Goal: Information Seeking & Learning: Learn about a topic

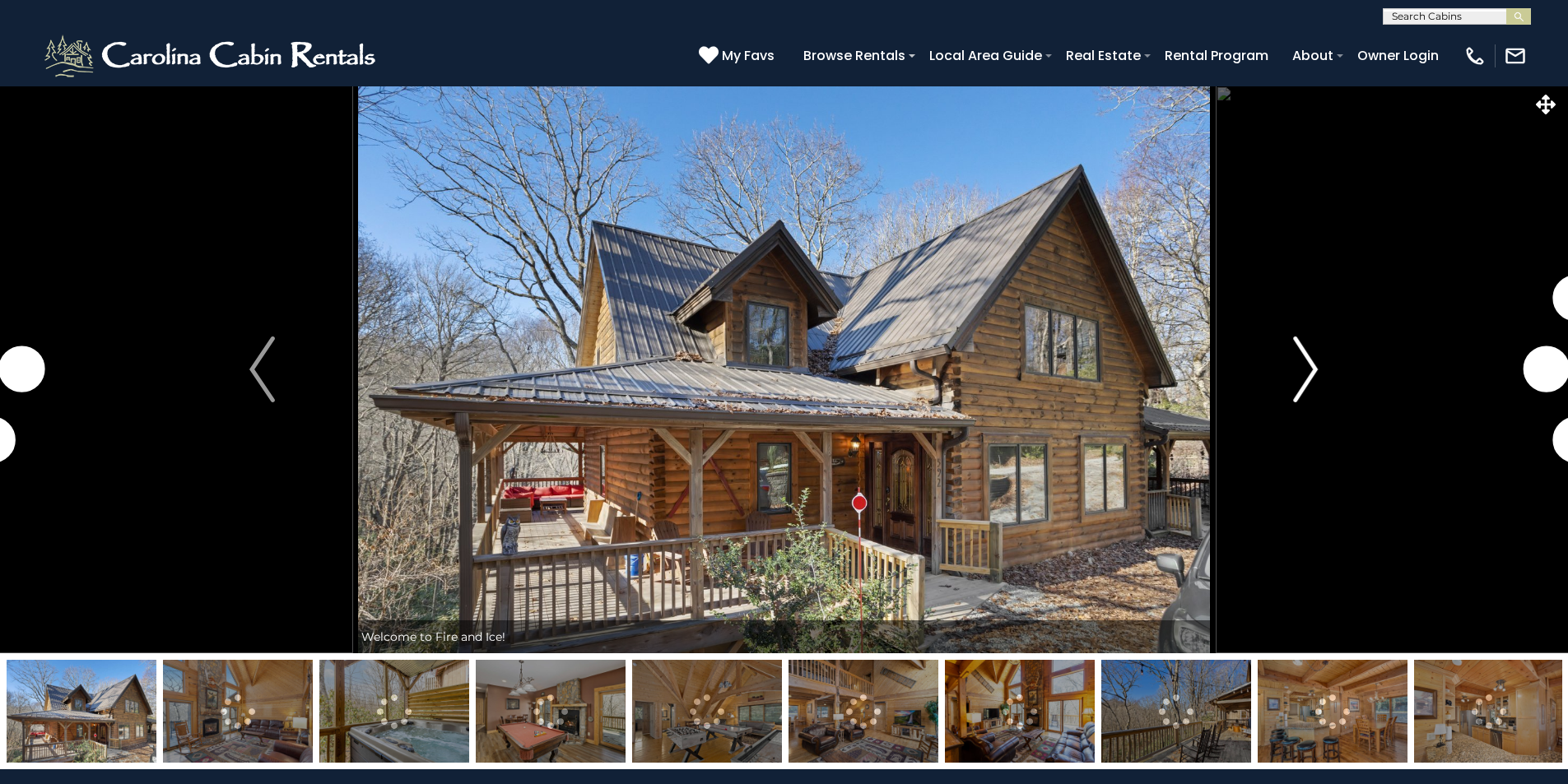
click at [1286, 356] on button "Next" at bounding box center [1305, 370] width 181 height 568
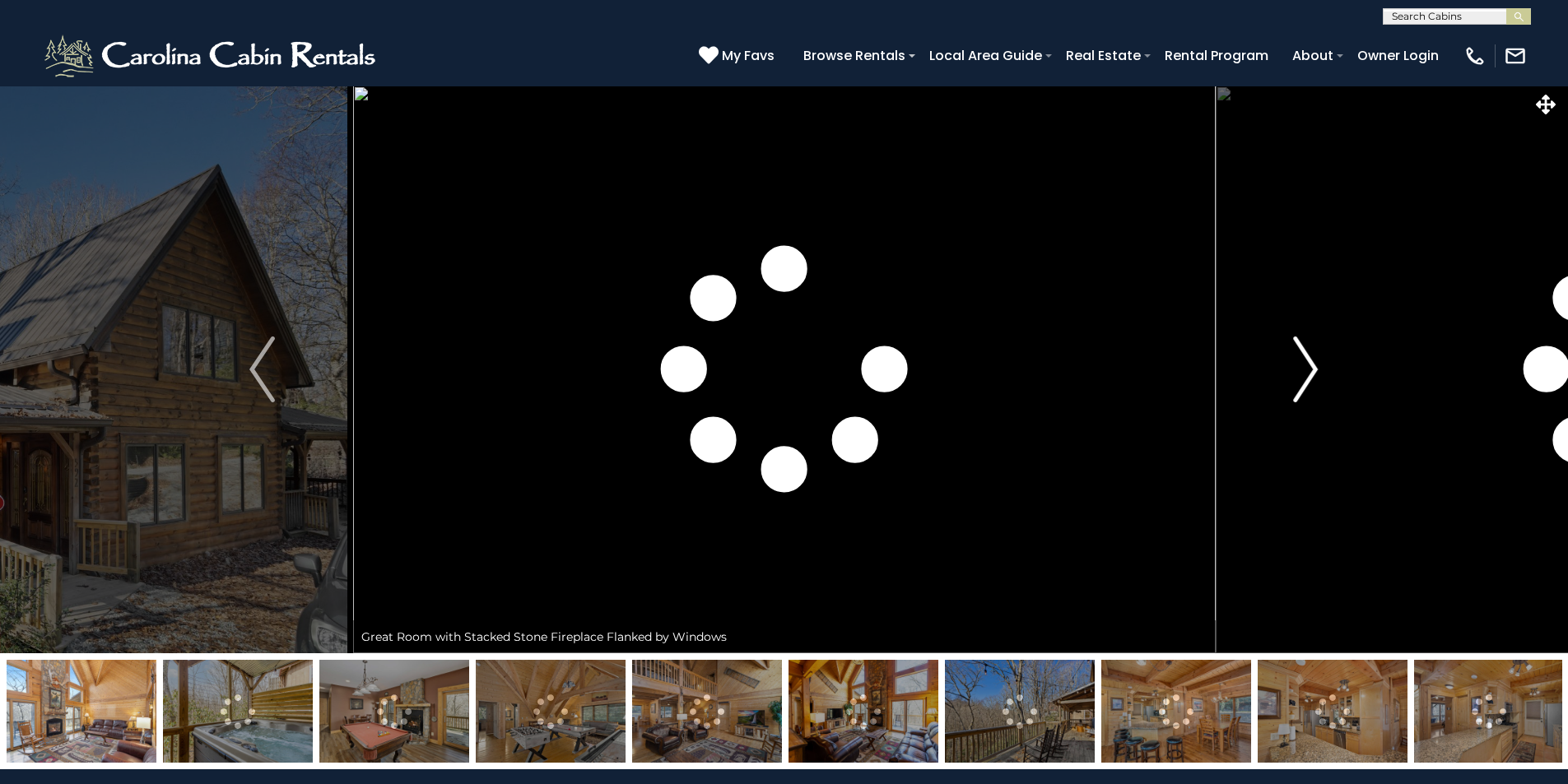
click at [1287, 356] on button "Next" at bounding box center [1305, 370] width 181 height 568
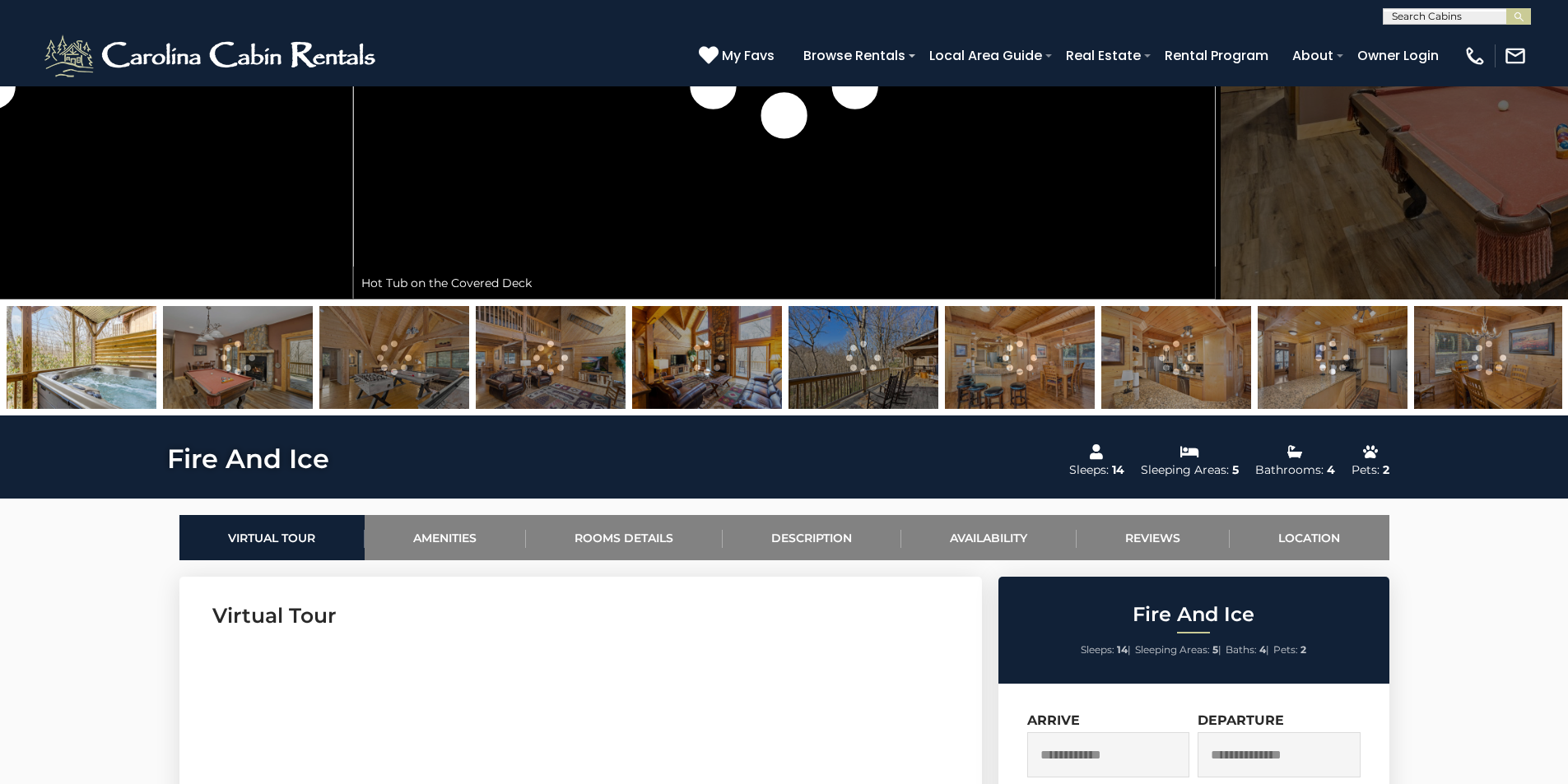
scroll to position [658, 0]
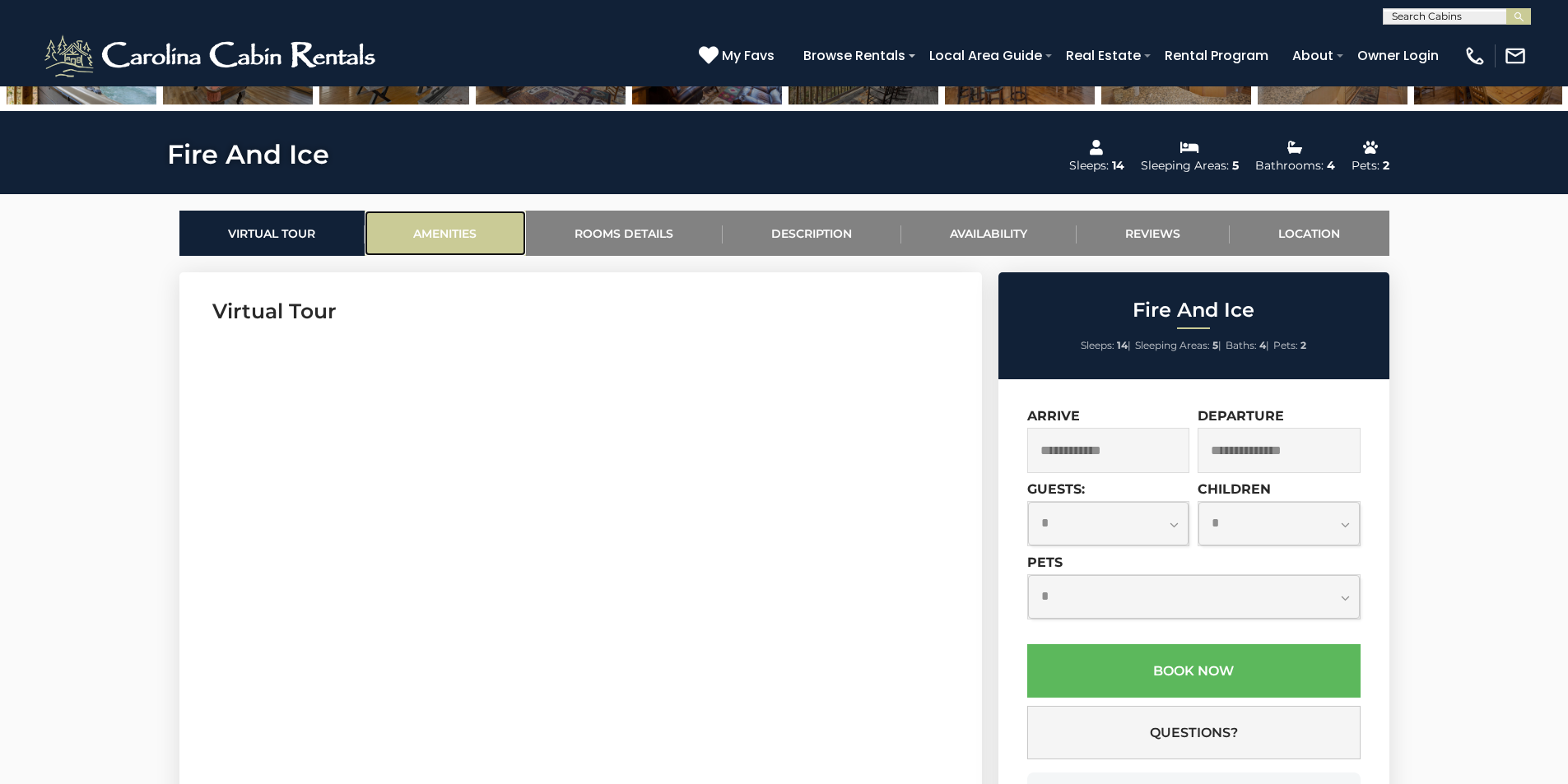
click at [474, 243] on link "Amenities" at bounding box center [445, 233] width 161 height 45
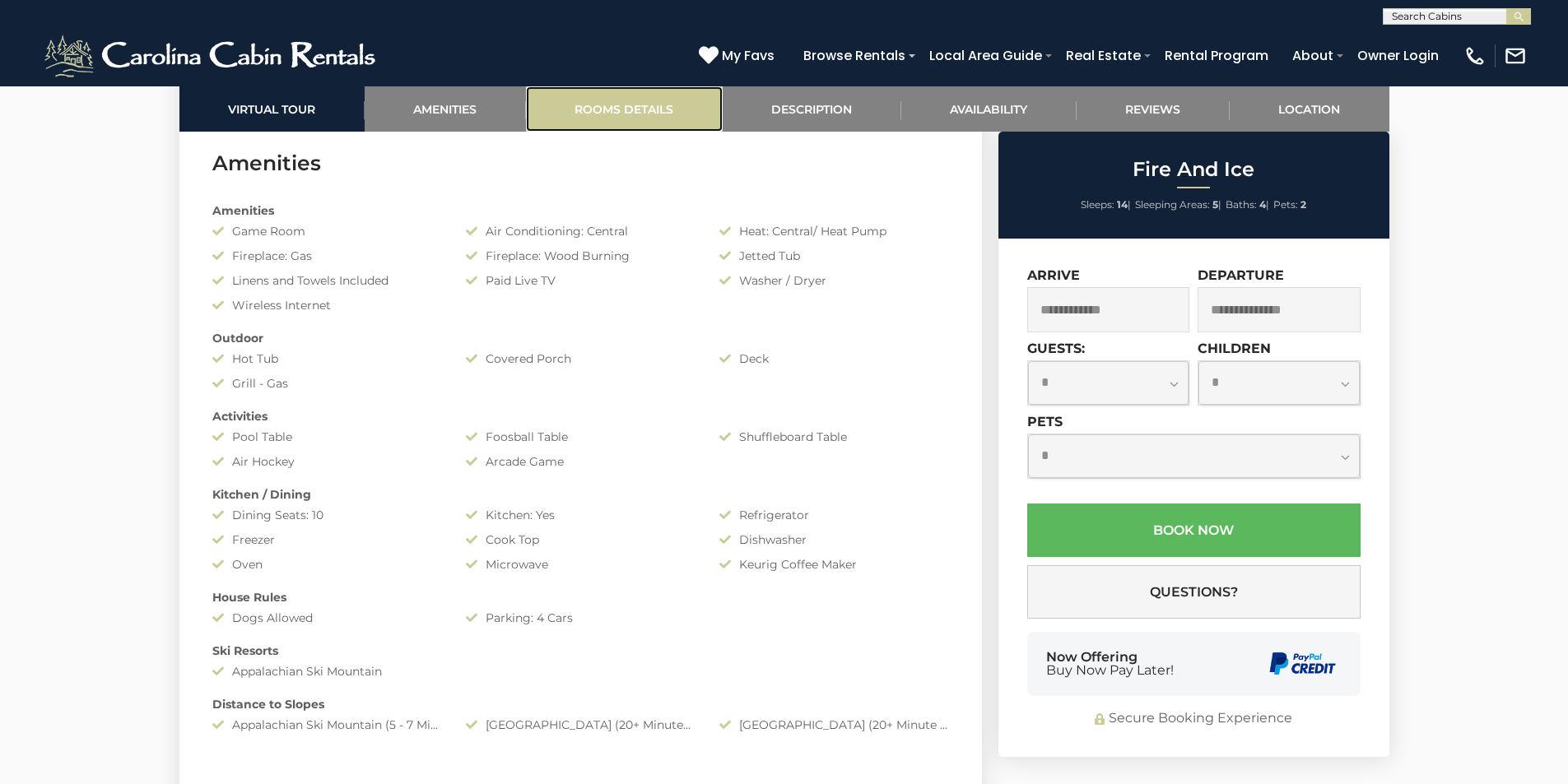
click at [640, 99] on link "Rooms Details" at bounding box center [623, 109] width 196 height 45
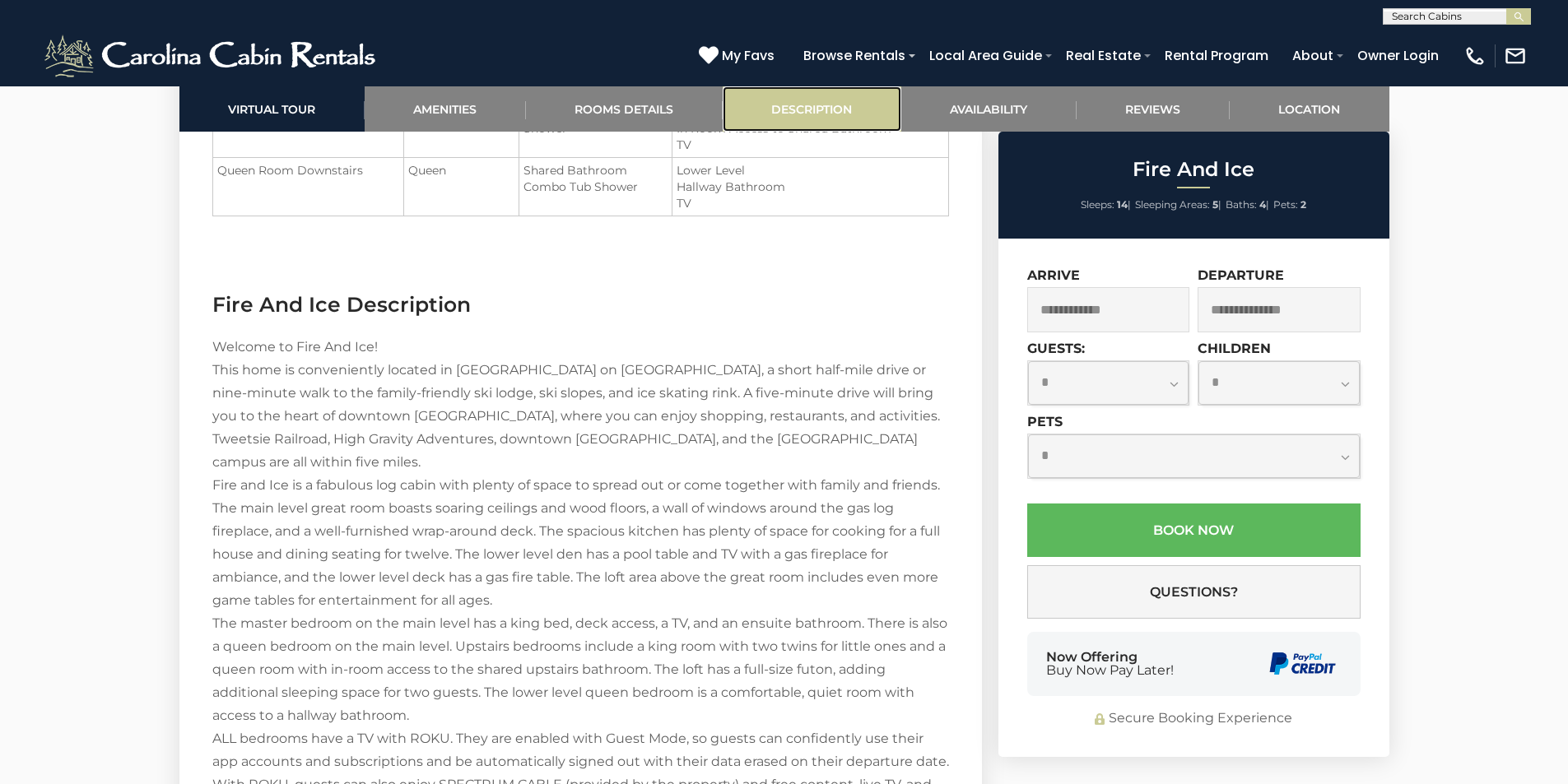
click at [811, 116] on link "Description" at bounding box center [812, 109] width 179 height 45
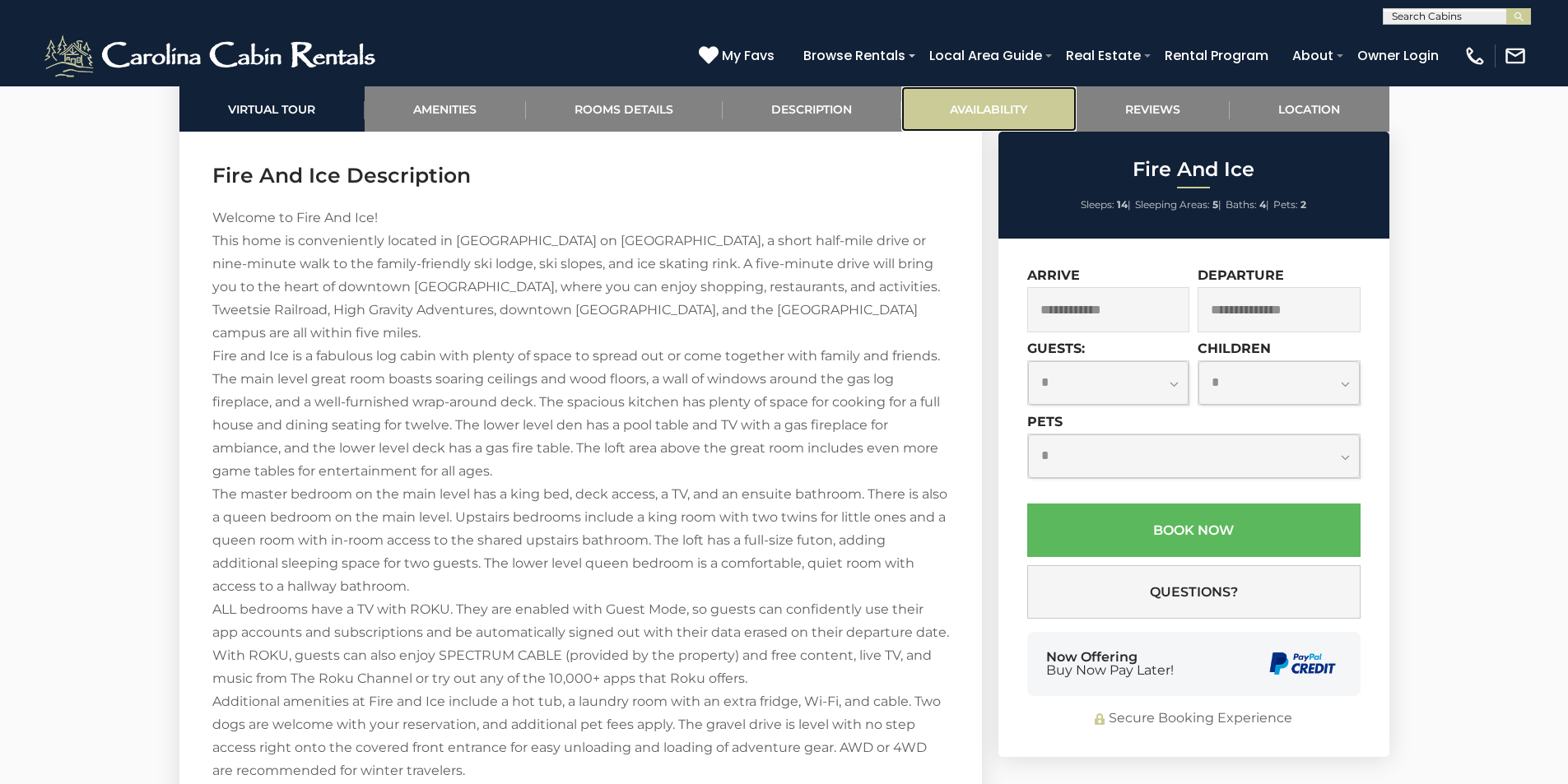
click at [1034, 106] on link "Availability" at bounding box center [988, 109] width 175 height 45
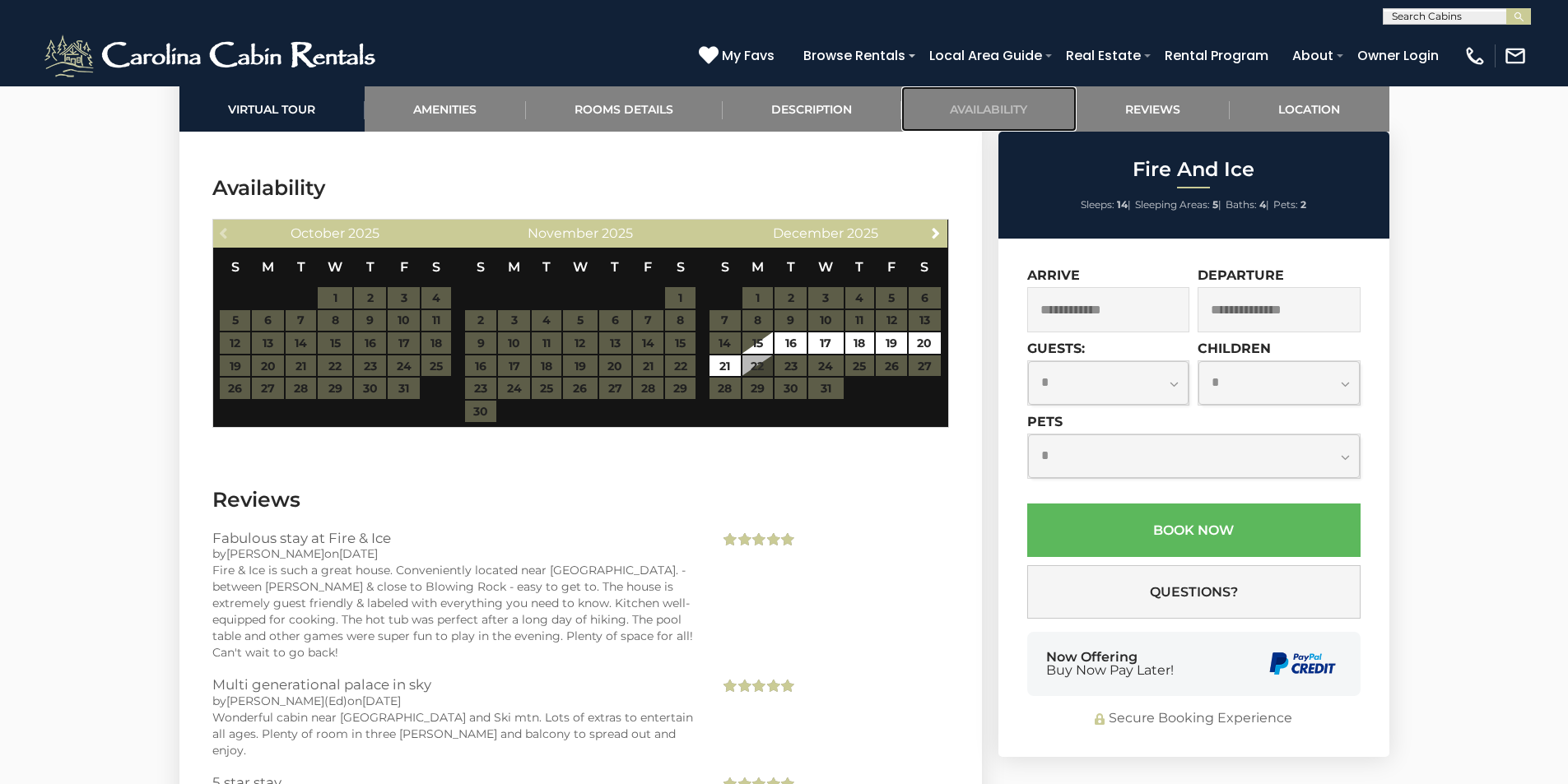
scroll to position [3429, 0]
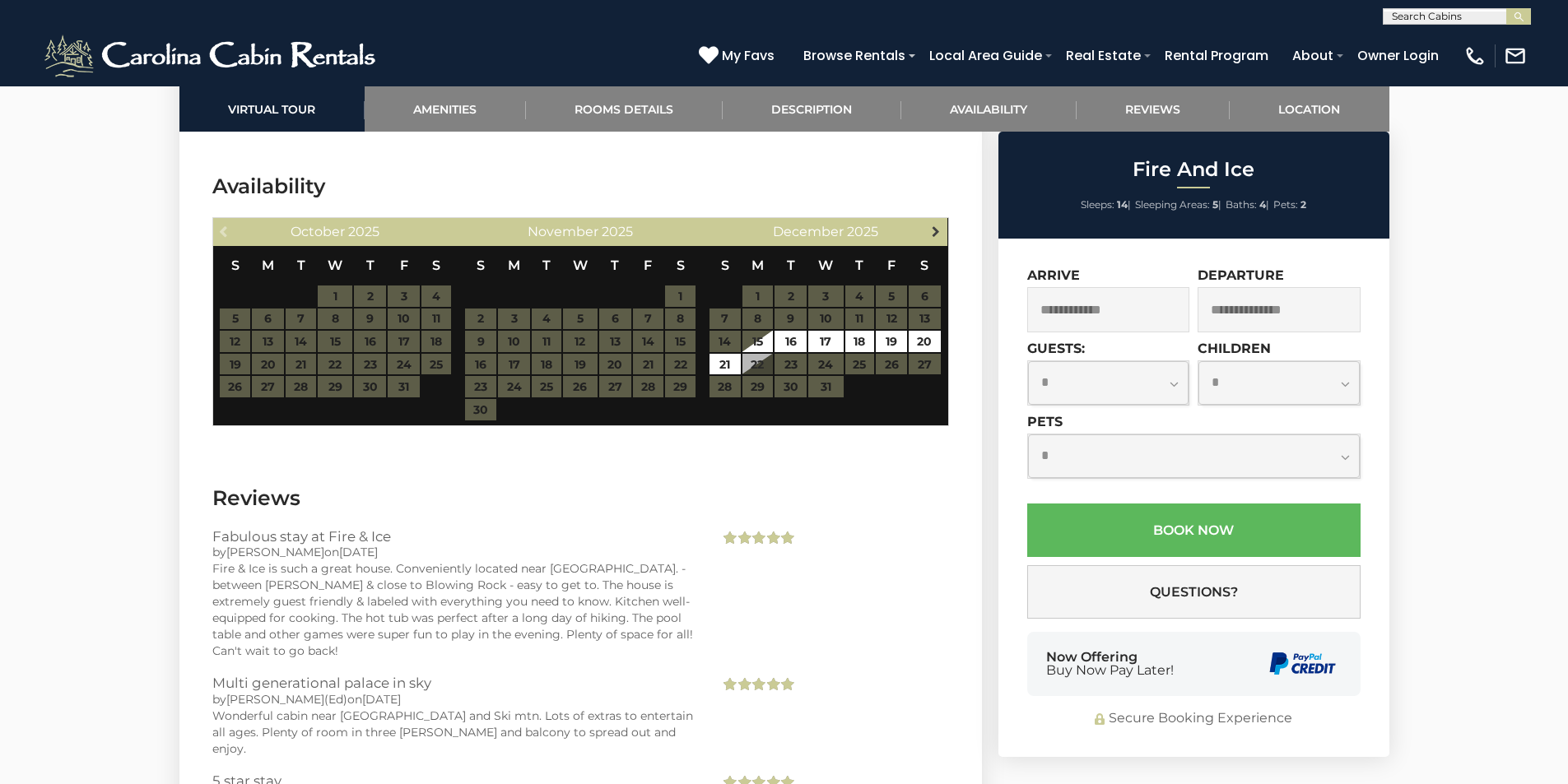
click at [934, 225] on span "Next" at bounding box center [936, 232] width 13 height 13
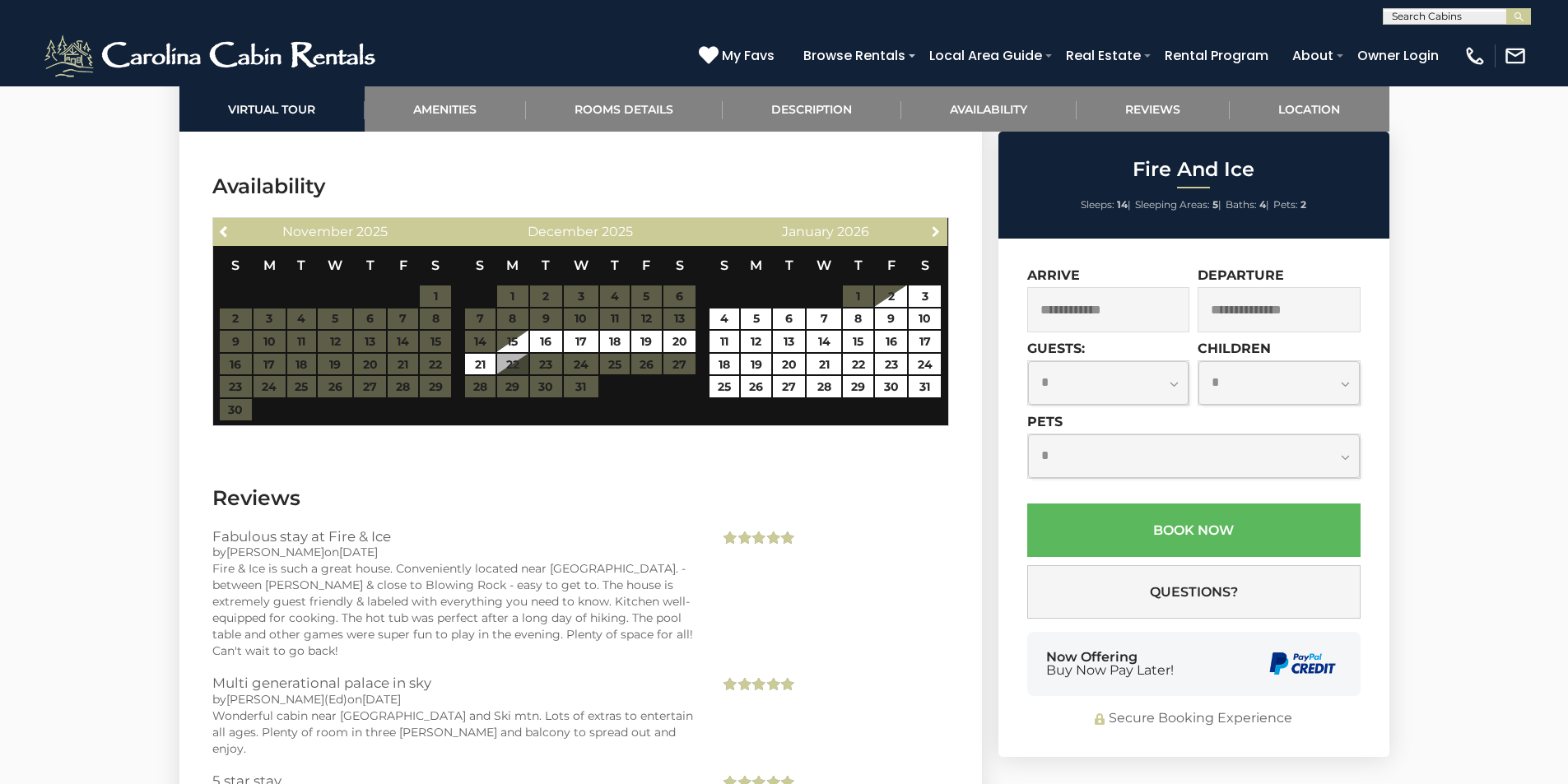
click at [934, 225] on span "Next" at bounding box center [936, 232] width 13 height 13
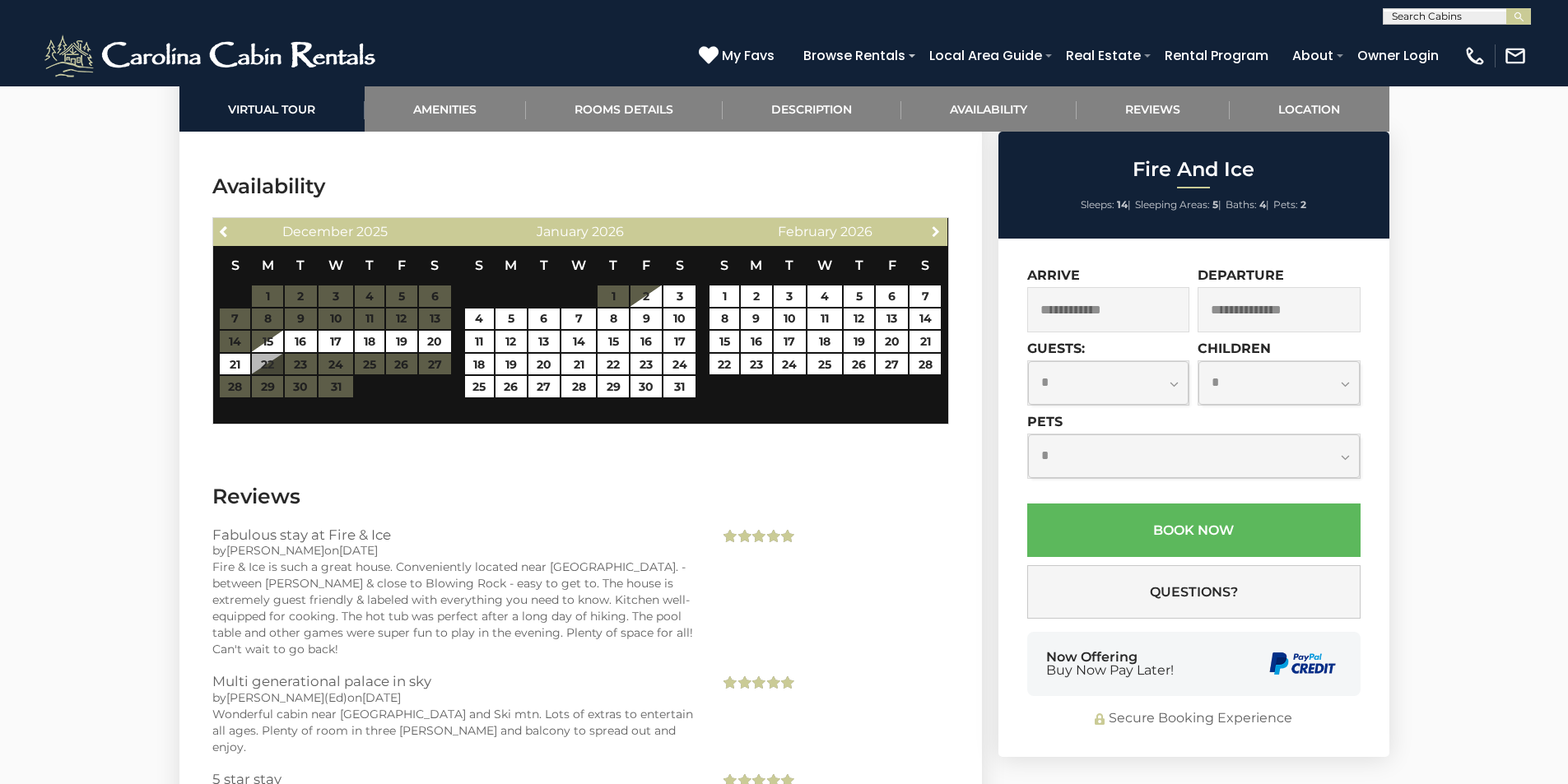
click at [934, 225] on span "Next" at bounding box center [936, 232] width 13 height 13
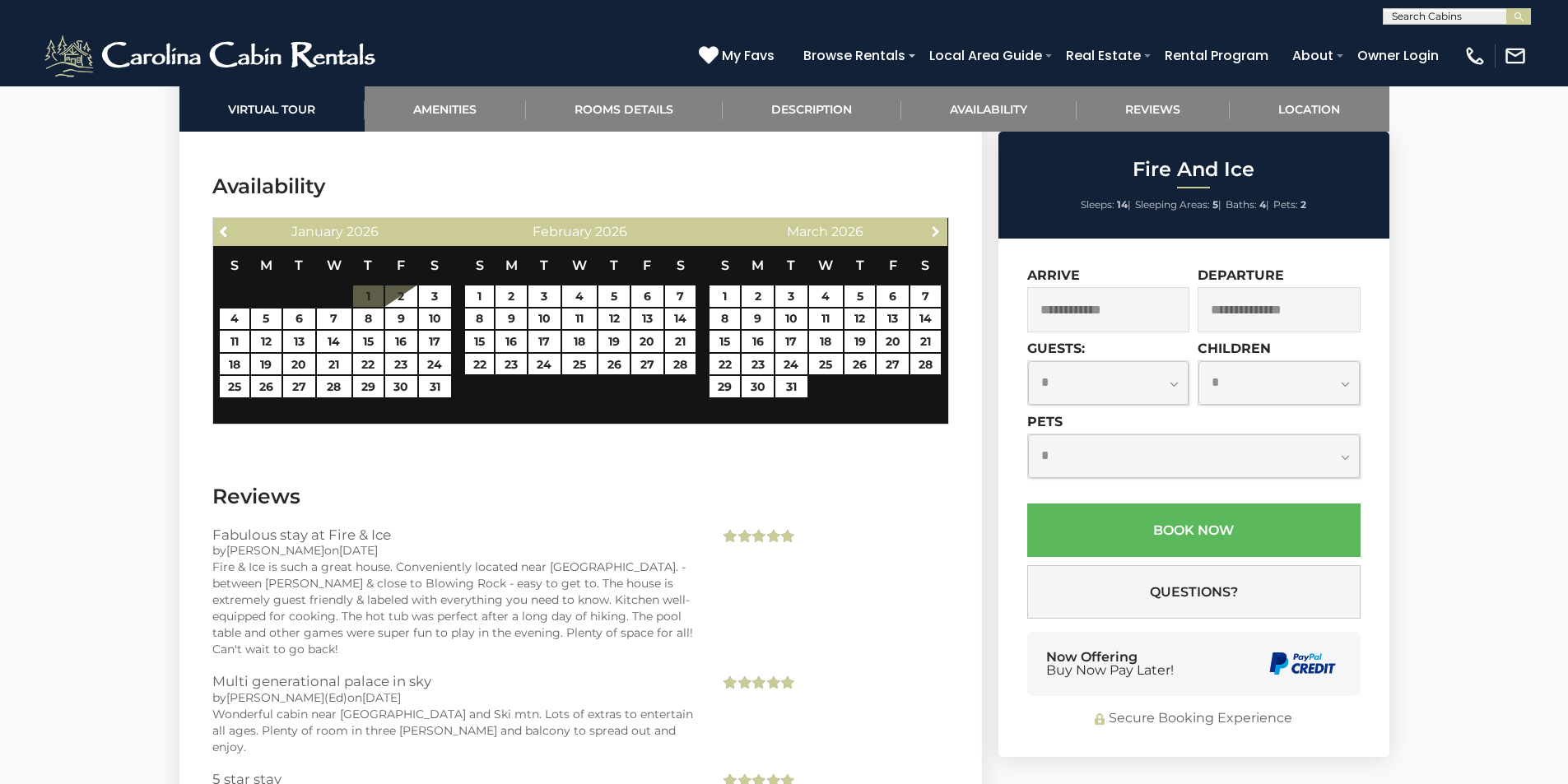
click at [934, 225] on span "Next" at bounding box center [936, 232] width 13 height 13
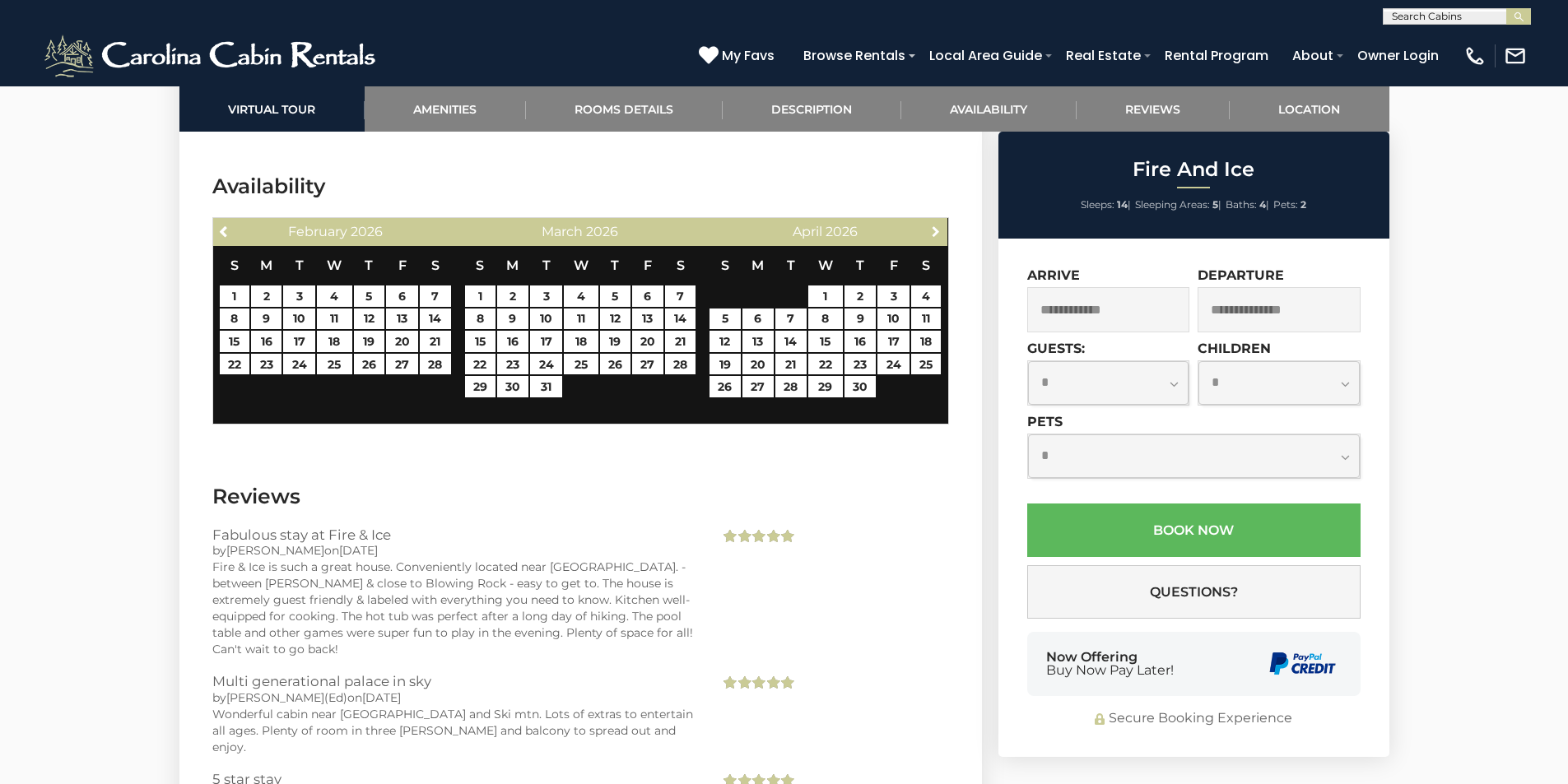
click at [934, 225] on span "Next" at bounding box center [936, 232] width 13 height 13
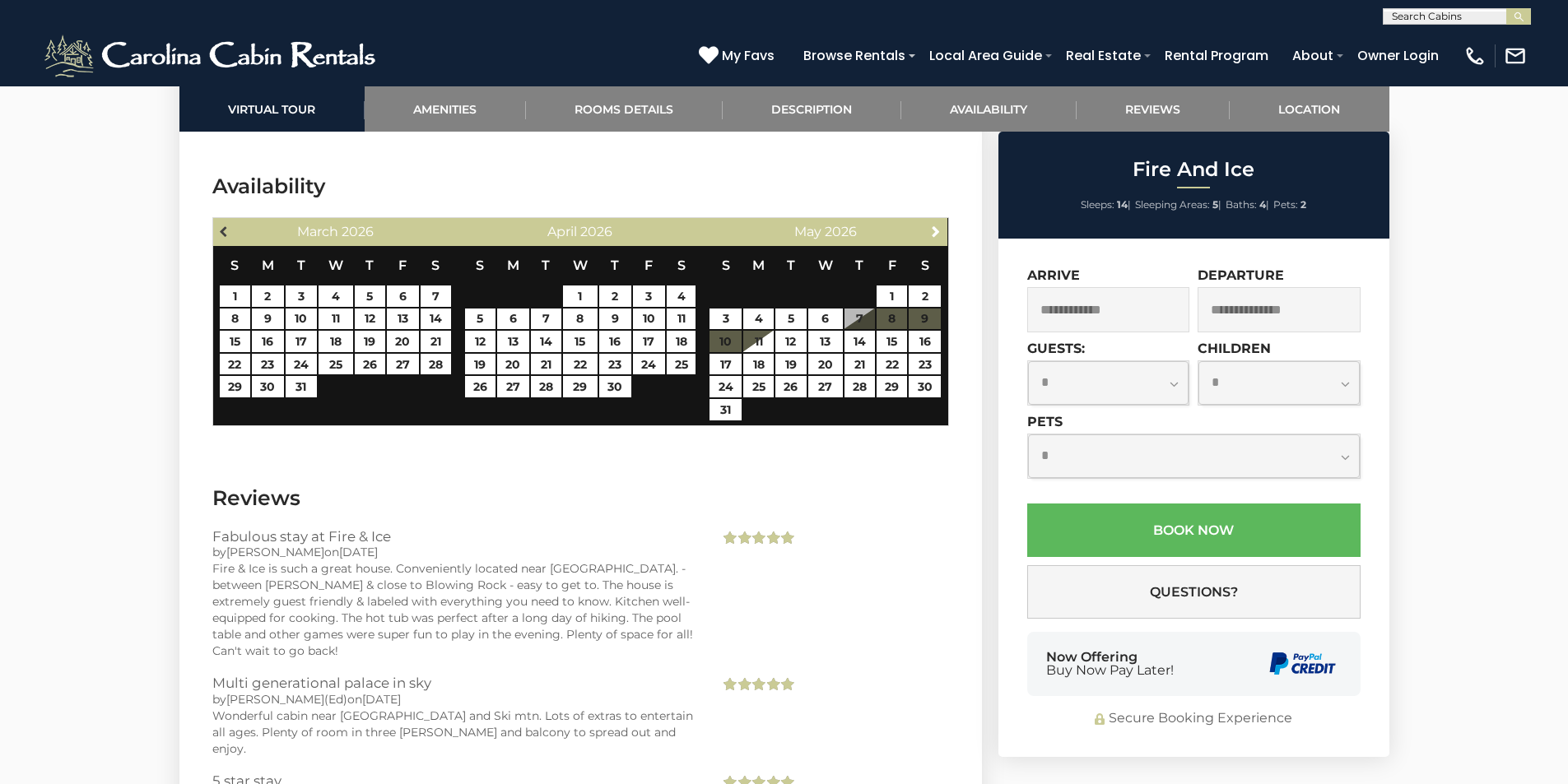
click at [231, 221] on link "Previous" at bounding box center [225, 231] width 20 height 20
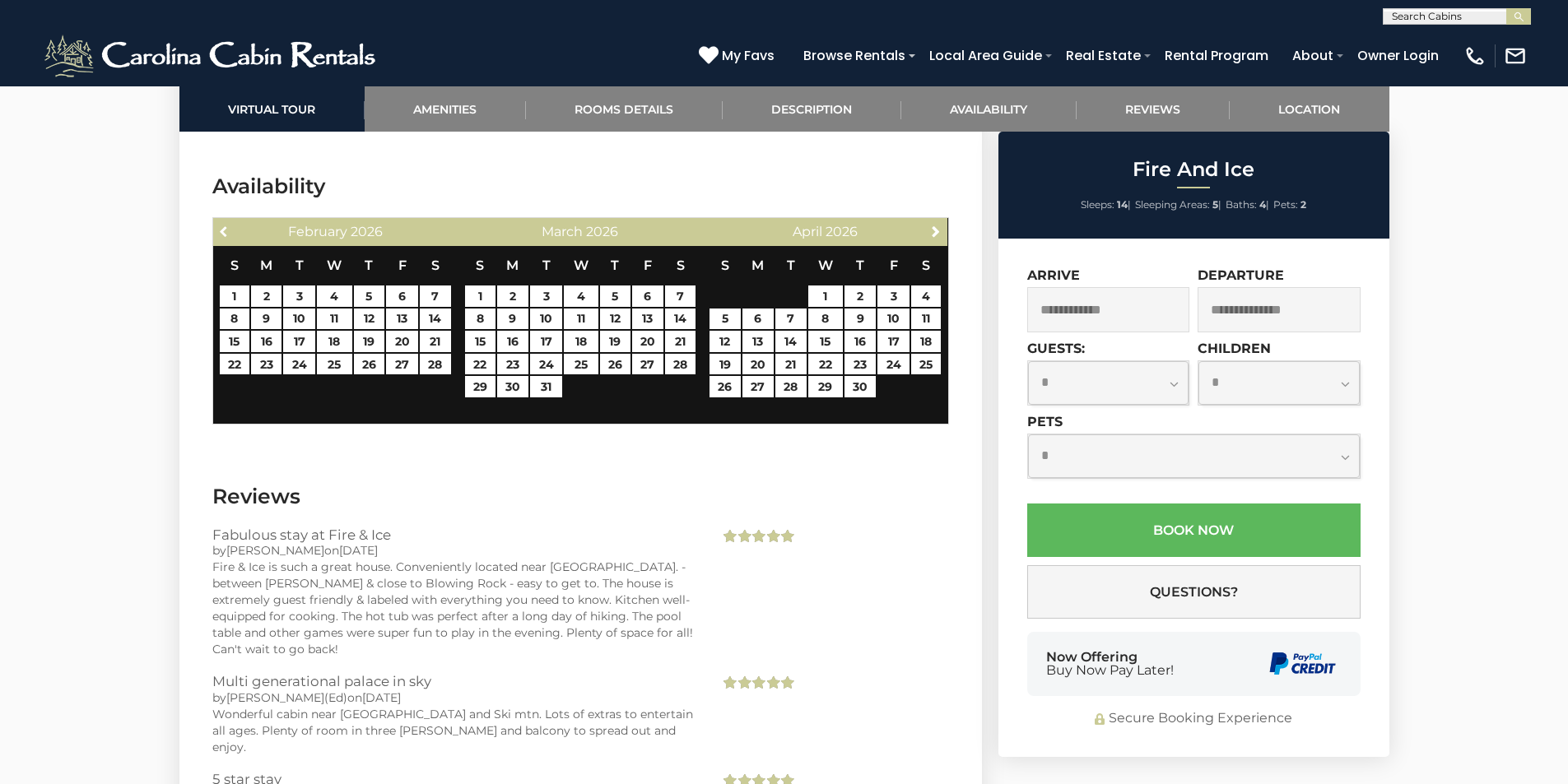
click at [231, 221] on link "Previous" at bounding box center [225, 231] width 20 height 20
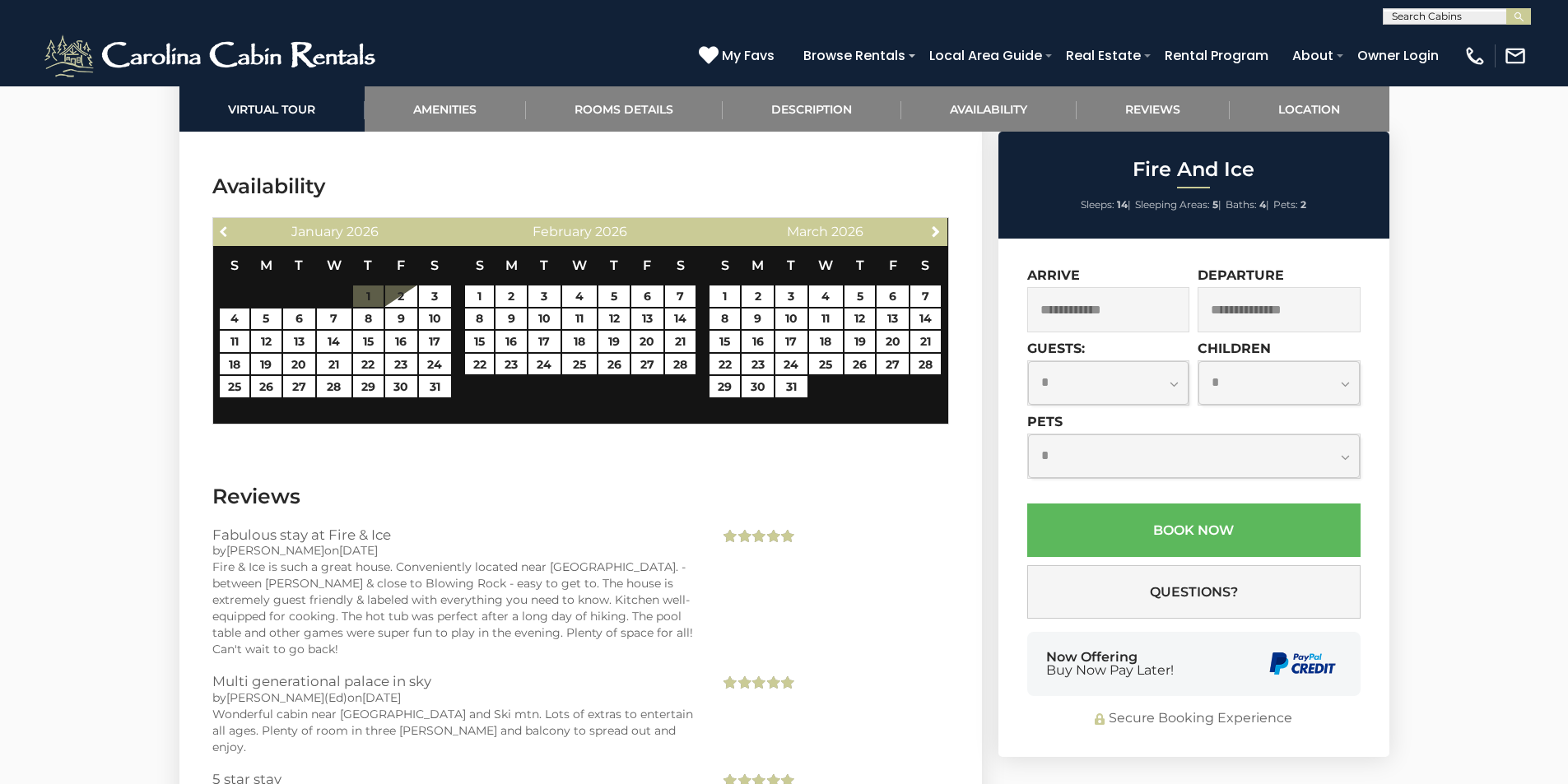
click at [231, 221] on link "Previous" at bounding box center [225, 231] width 20 height 20
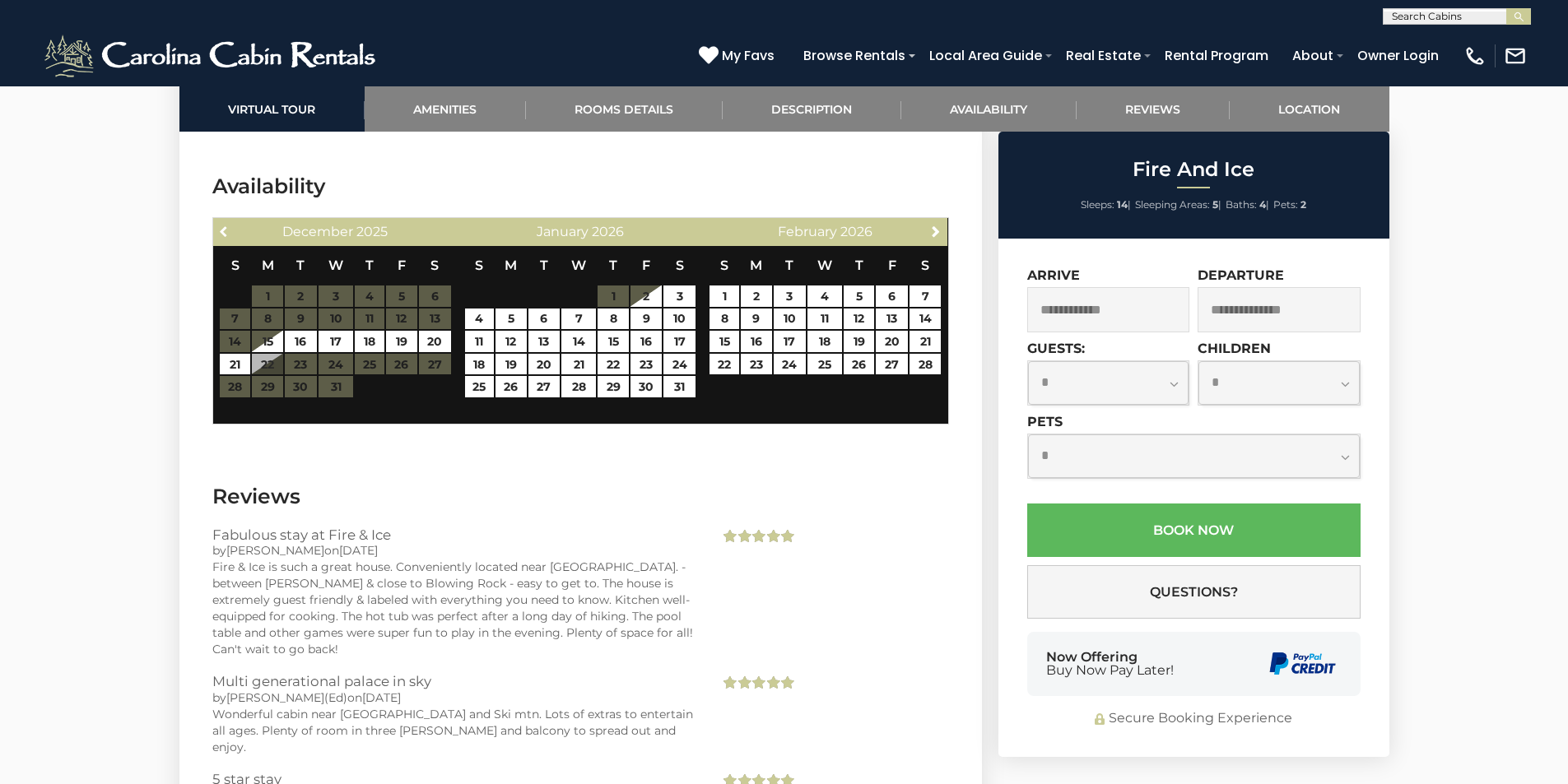
click at [231, 221] on link "Previous" at bounding box center [225, 231] width 20 height 20
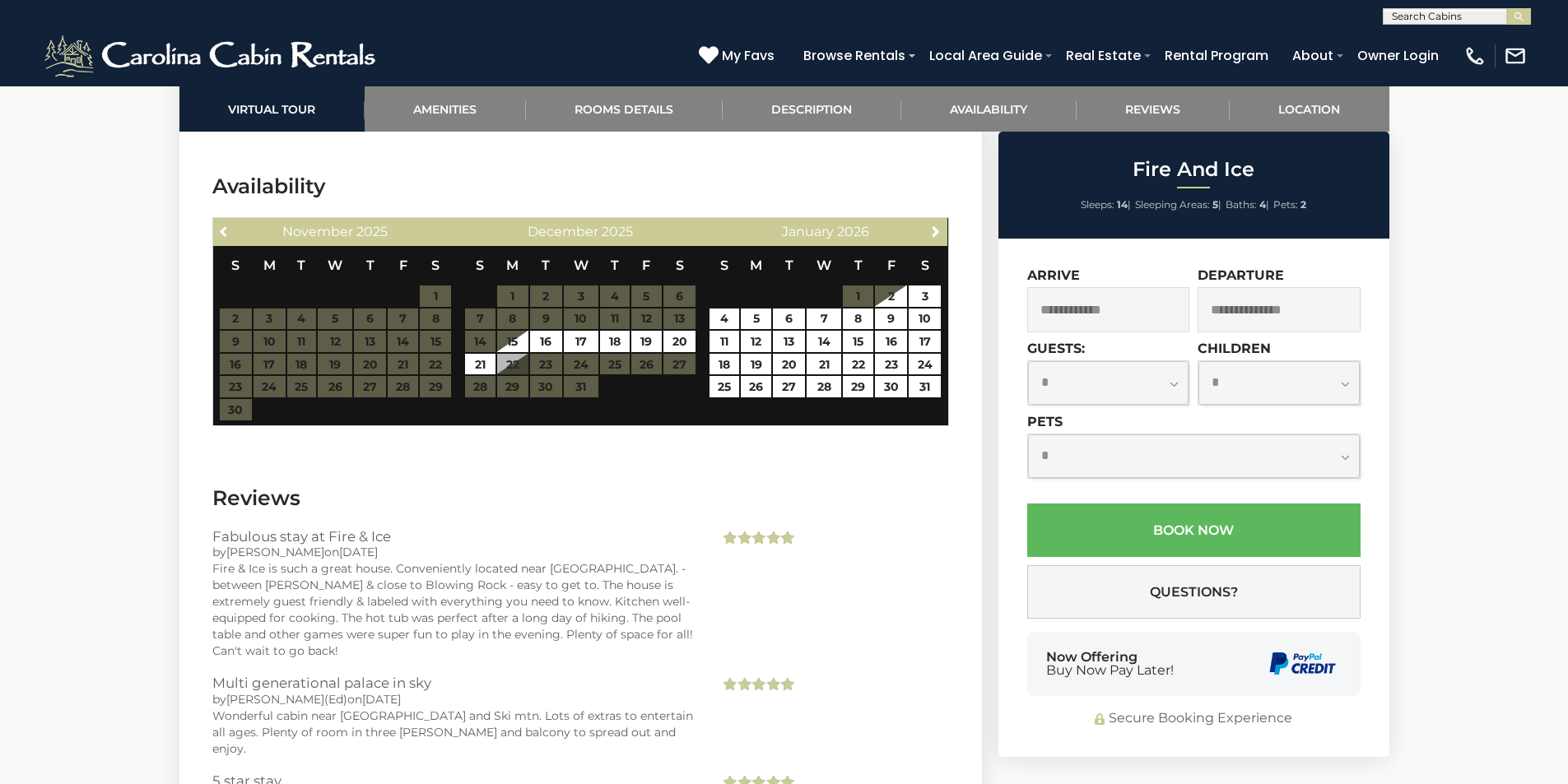
click at [231, 221] on link "Previous" at bounding box center [225, 231] width 20 height 20
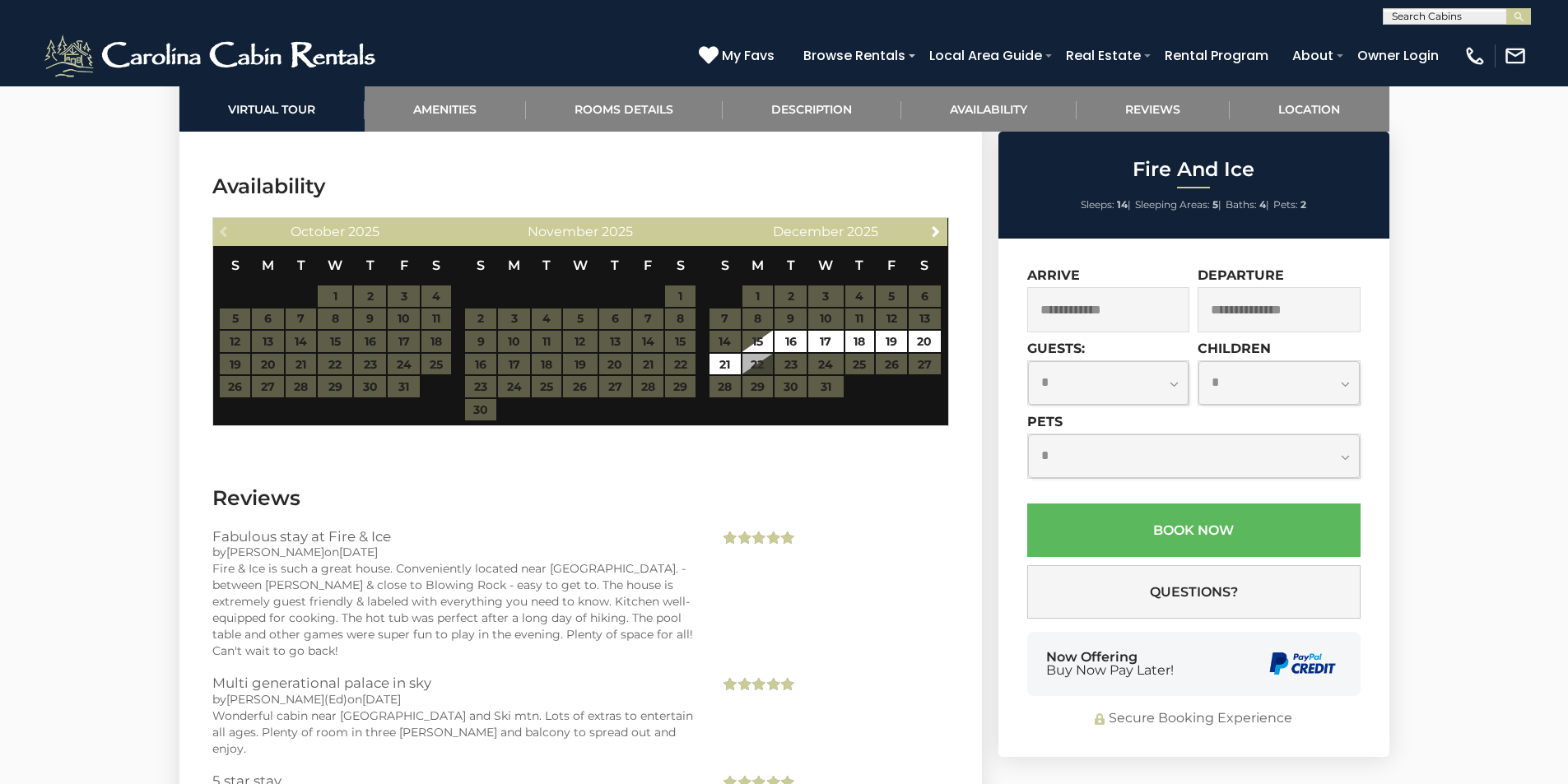
click at [231, 218] on div "Previous October 2025" at bounding box center [335, 232] width 245 height 28
click at [939, 225] on span "Next" at bounding box center [936, 232] width 13 height 13
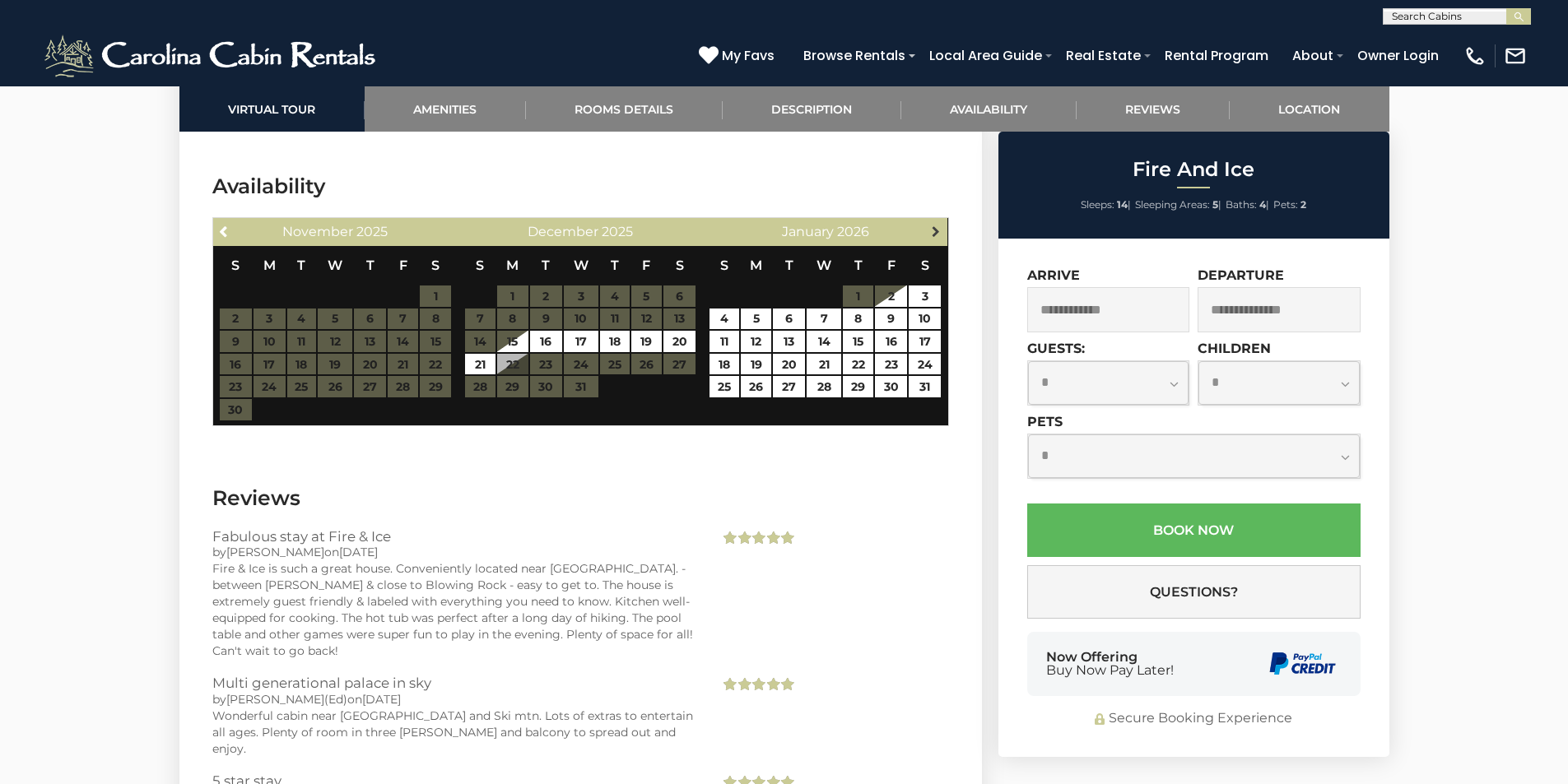
click at [939, 225] on span "Next" at bounding box center [936, 232] width 13 height 13
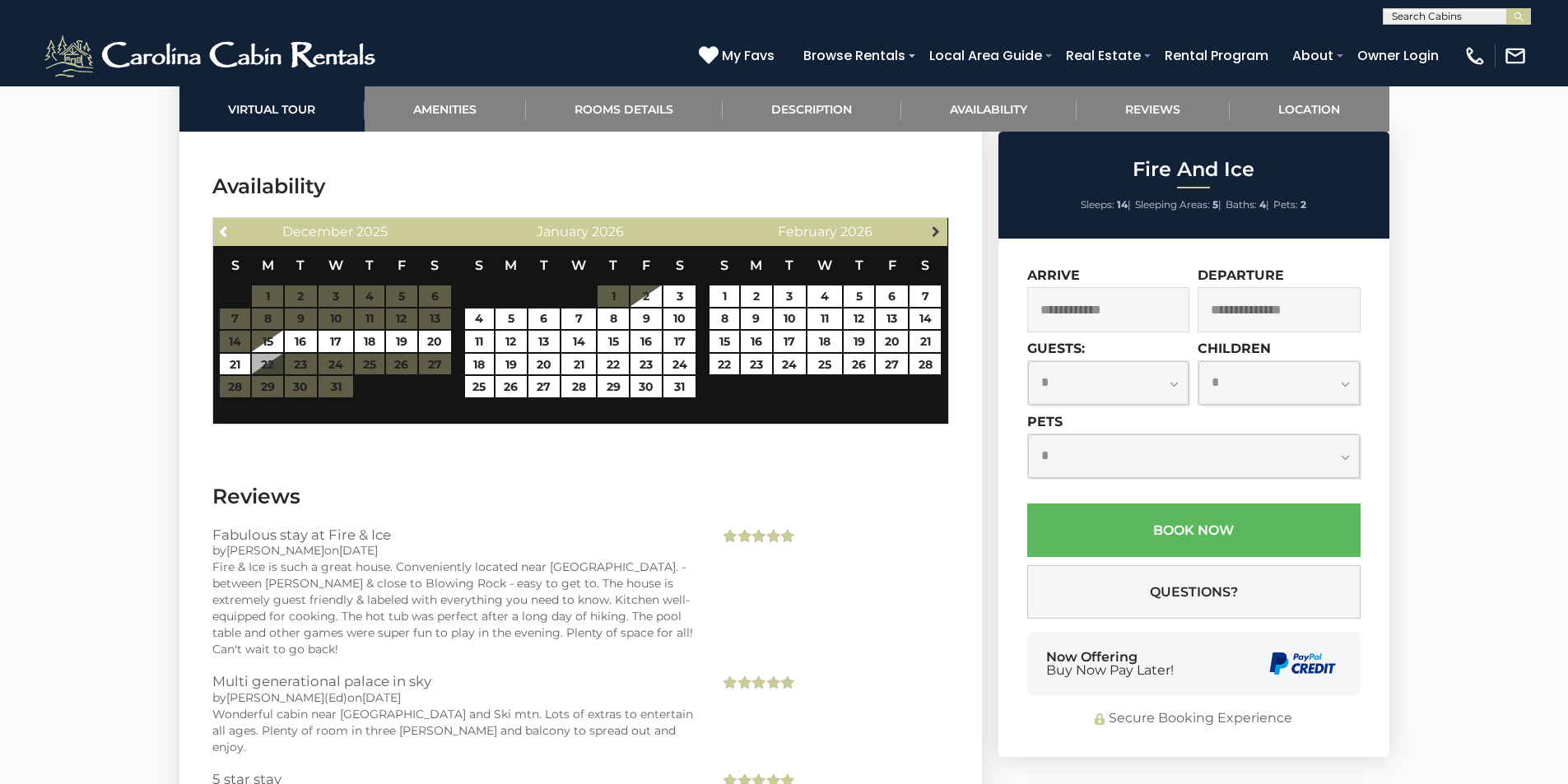
click at [932, 225] on span "Next" at bounding box center [936, 232] width 13 height 13
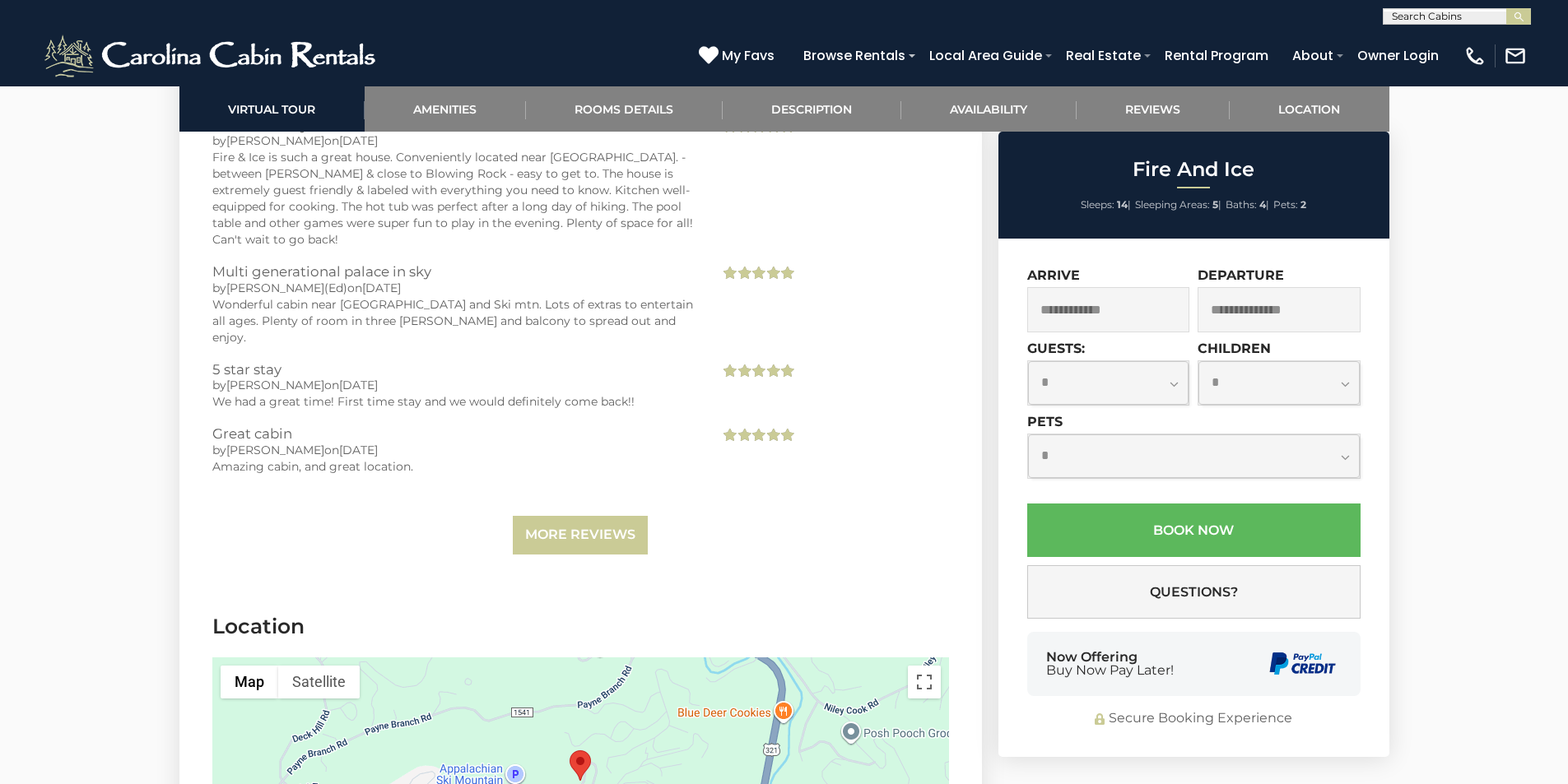
scroll to position [3840, 0]
click at [608, 514] on link "More Reviews" at bounding box center [580, 533] width 135 height 39
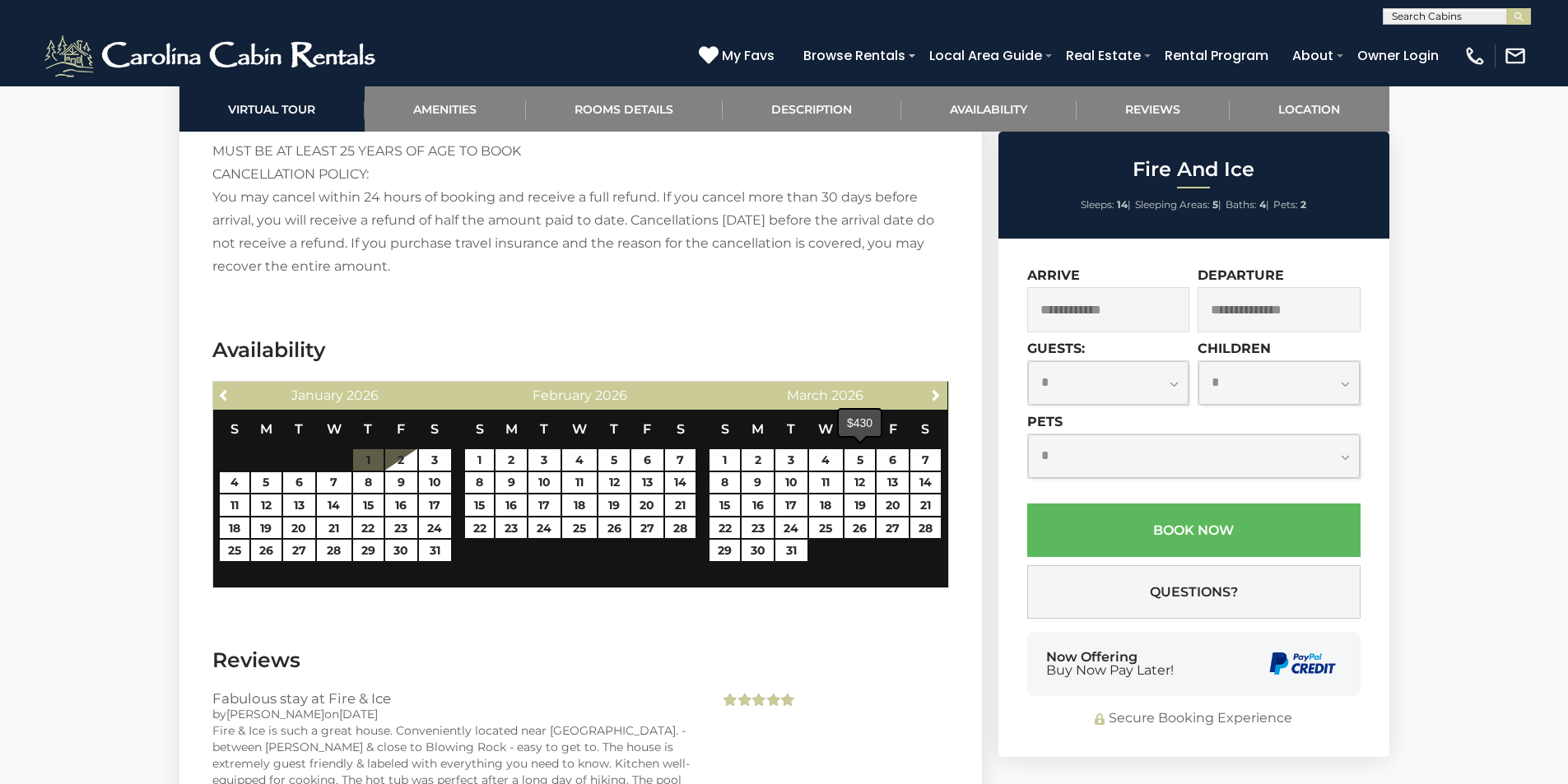
scroll to position [3265, 0]
click at [219, 389] on span "Previous" at bounding box center [225, 396] width 13 height 13
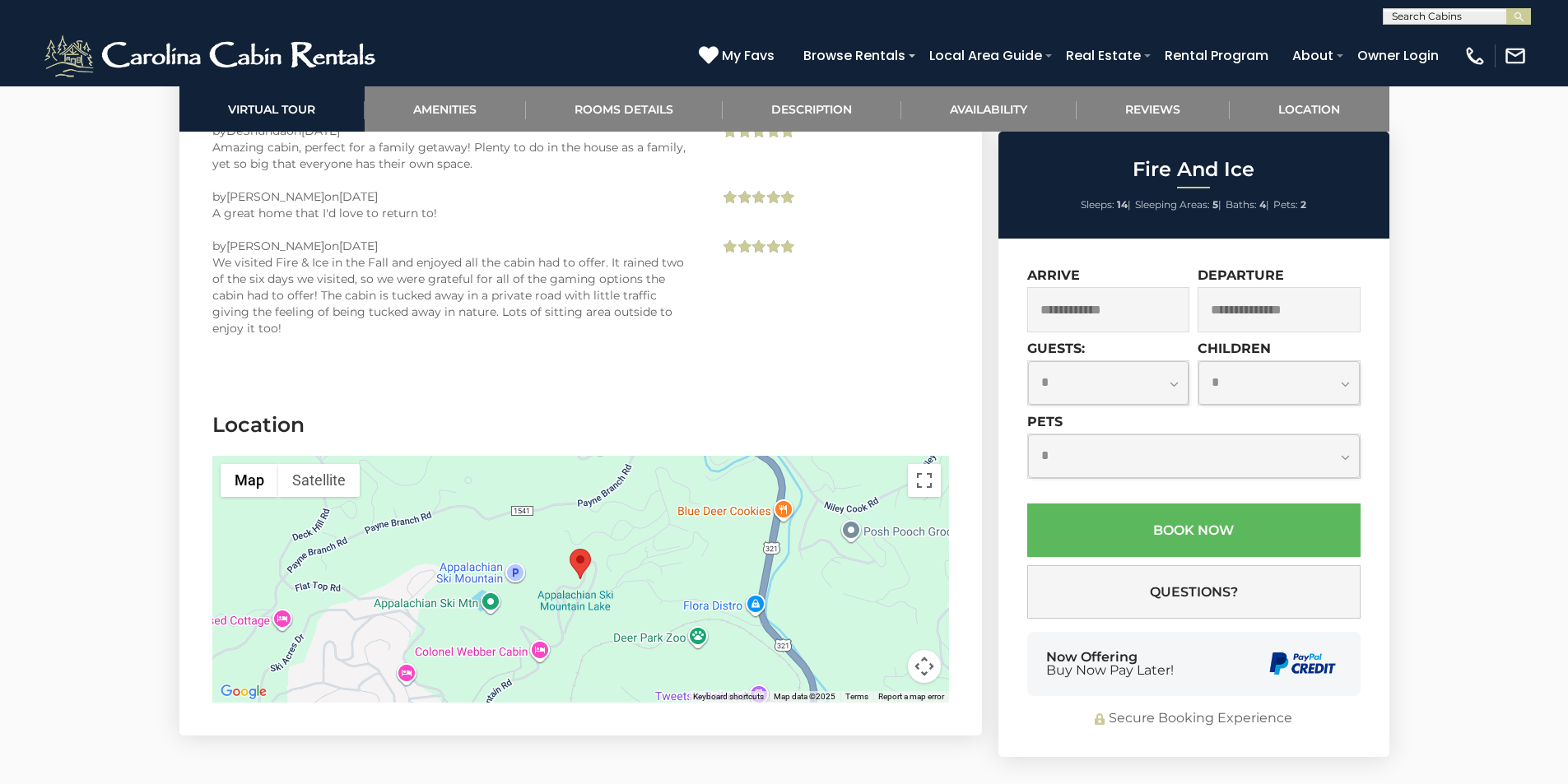
scroll to position [5074, 0]
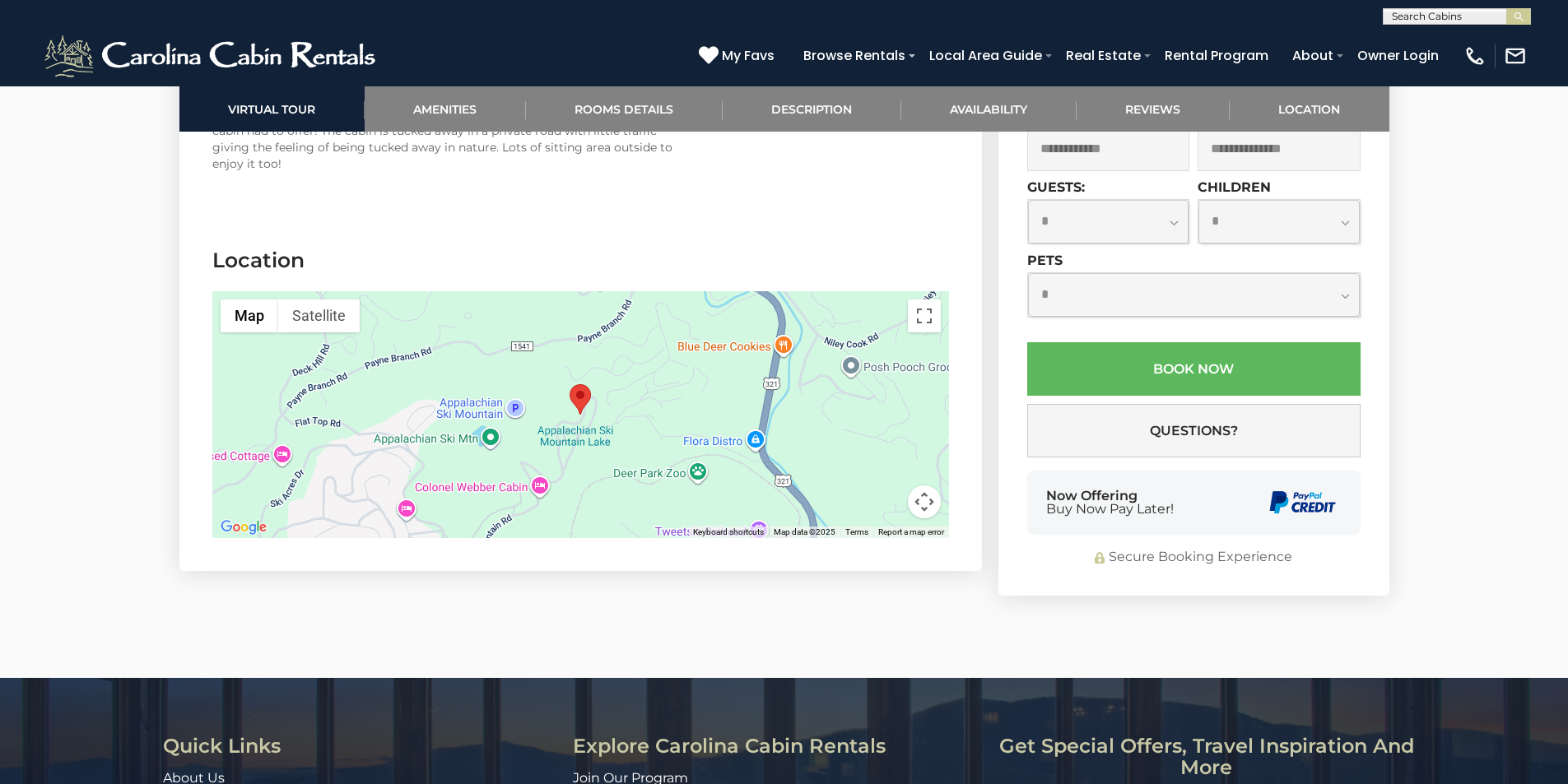
click at [570, 384] on area "Fire And Ice" at bounding box center [570, 384] width 0 height 0
click at [580, 392] on div at bounding box center [581, 414] width 736 height 247
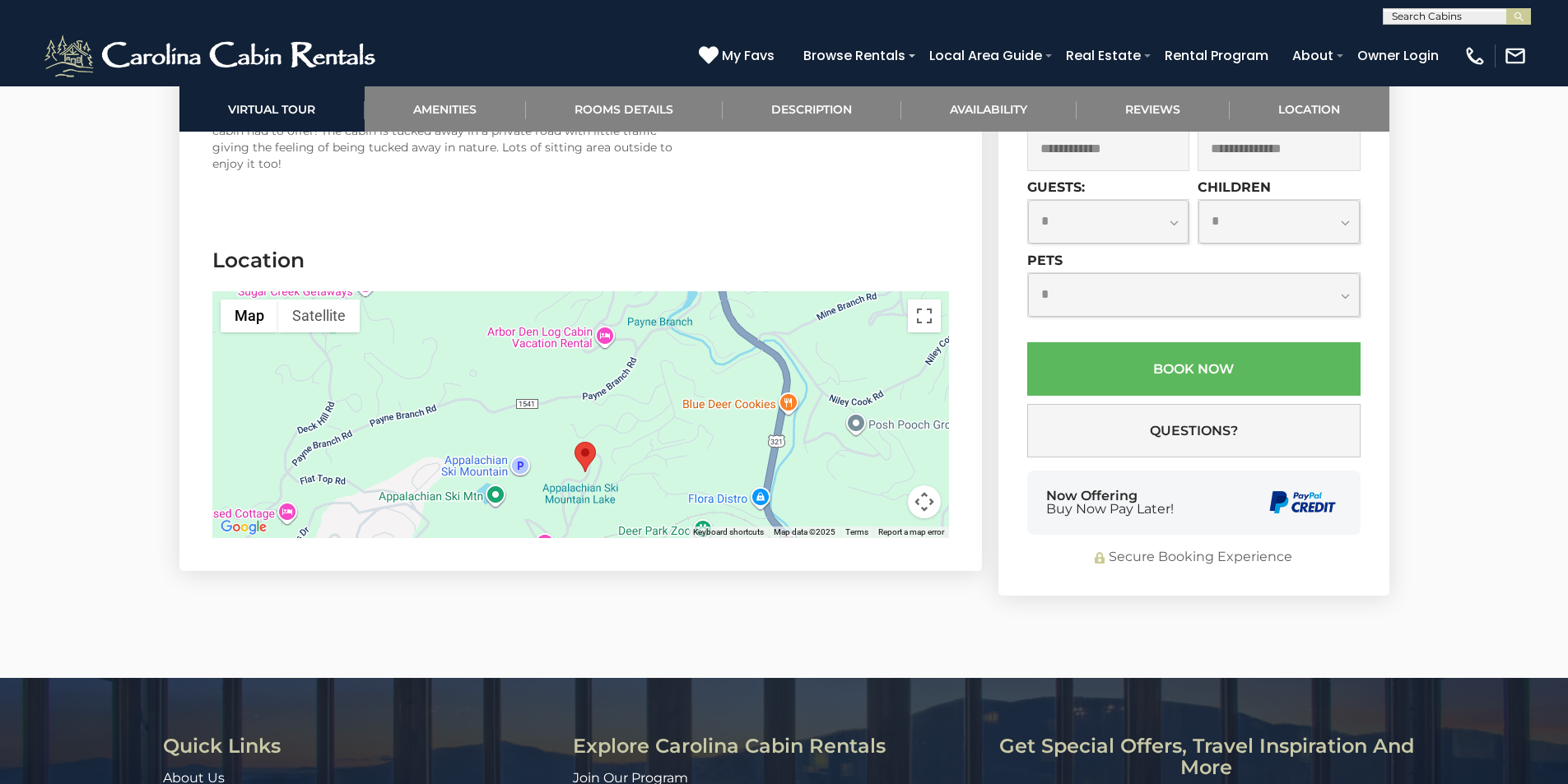
drag, startPoint x: 621, startPoint y: 387, endPoint x: 622, endPoint y: 444, distance: 57.0
click at [622, 444] on div at bounding box center [581, 414] width 736 height 247
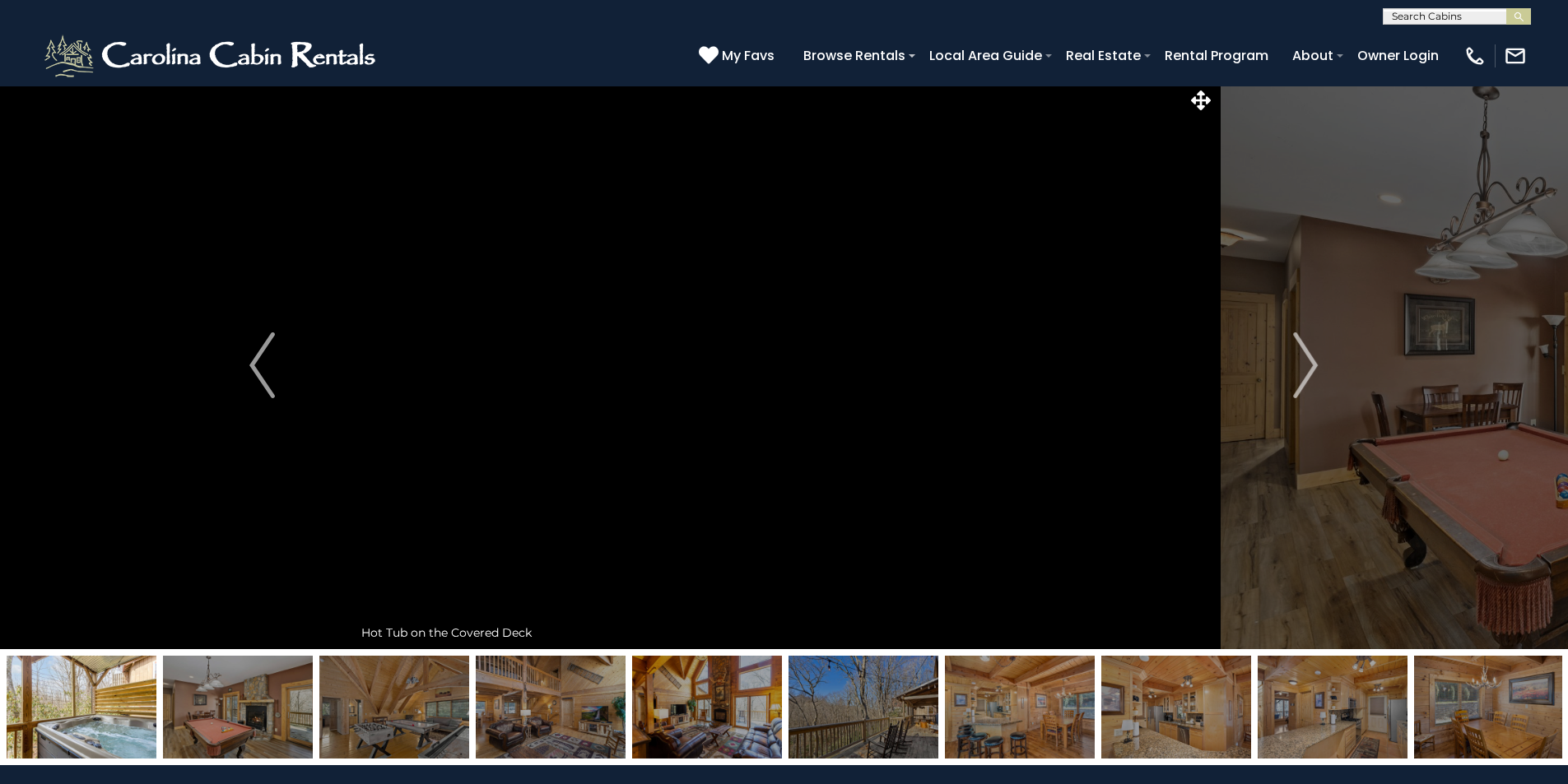
scroll to position [0, 0]
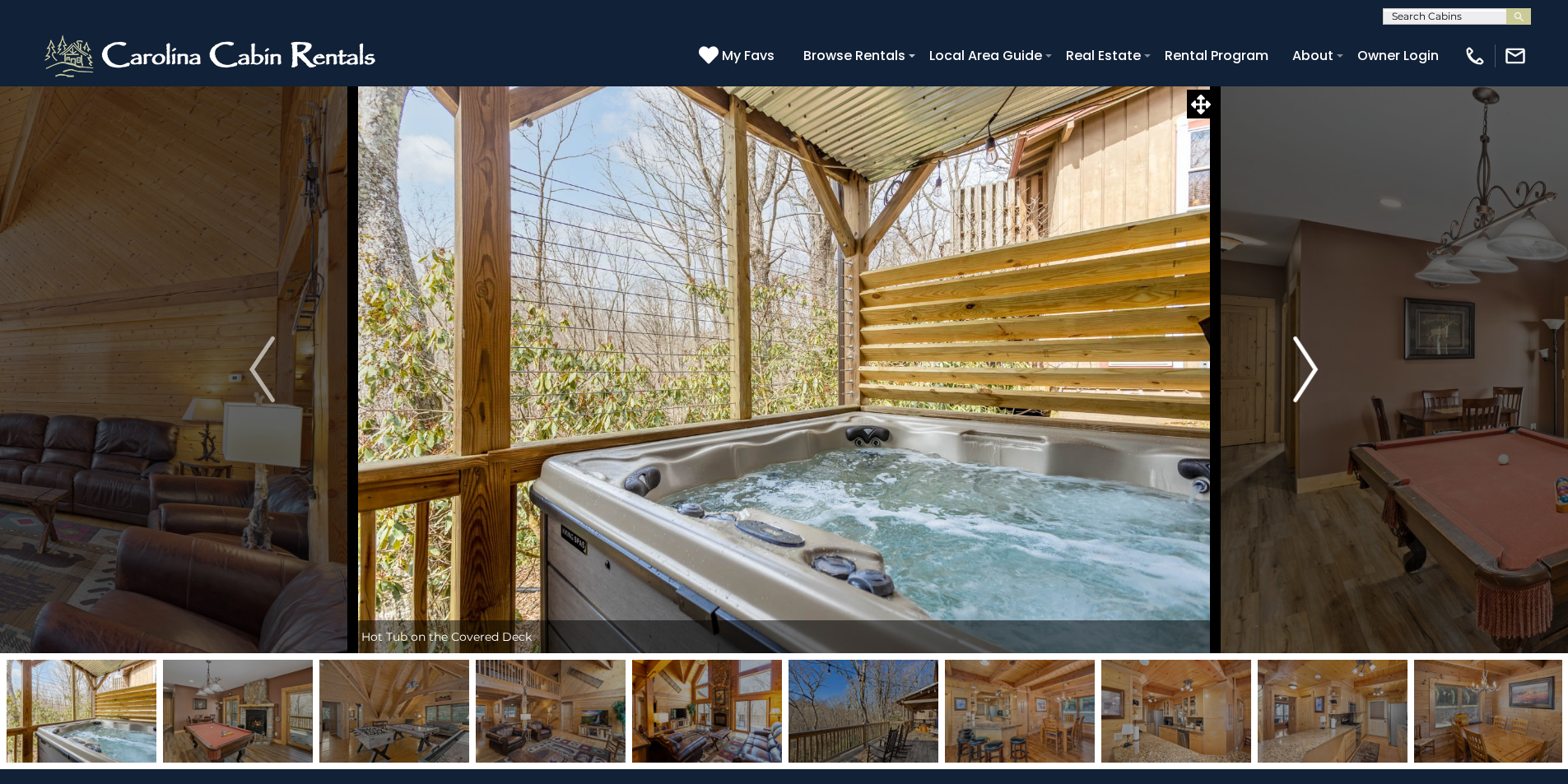
click at [1294, 358] on img "Next" at bounding box center [1304, 369] width 24 height 66
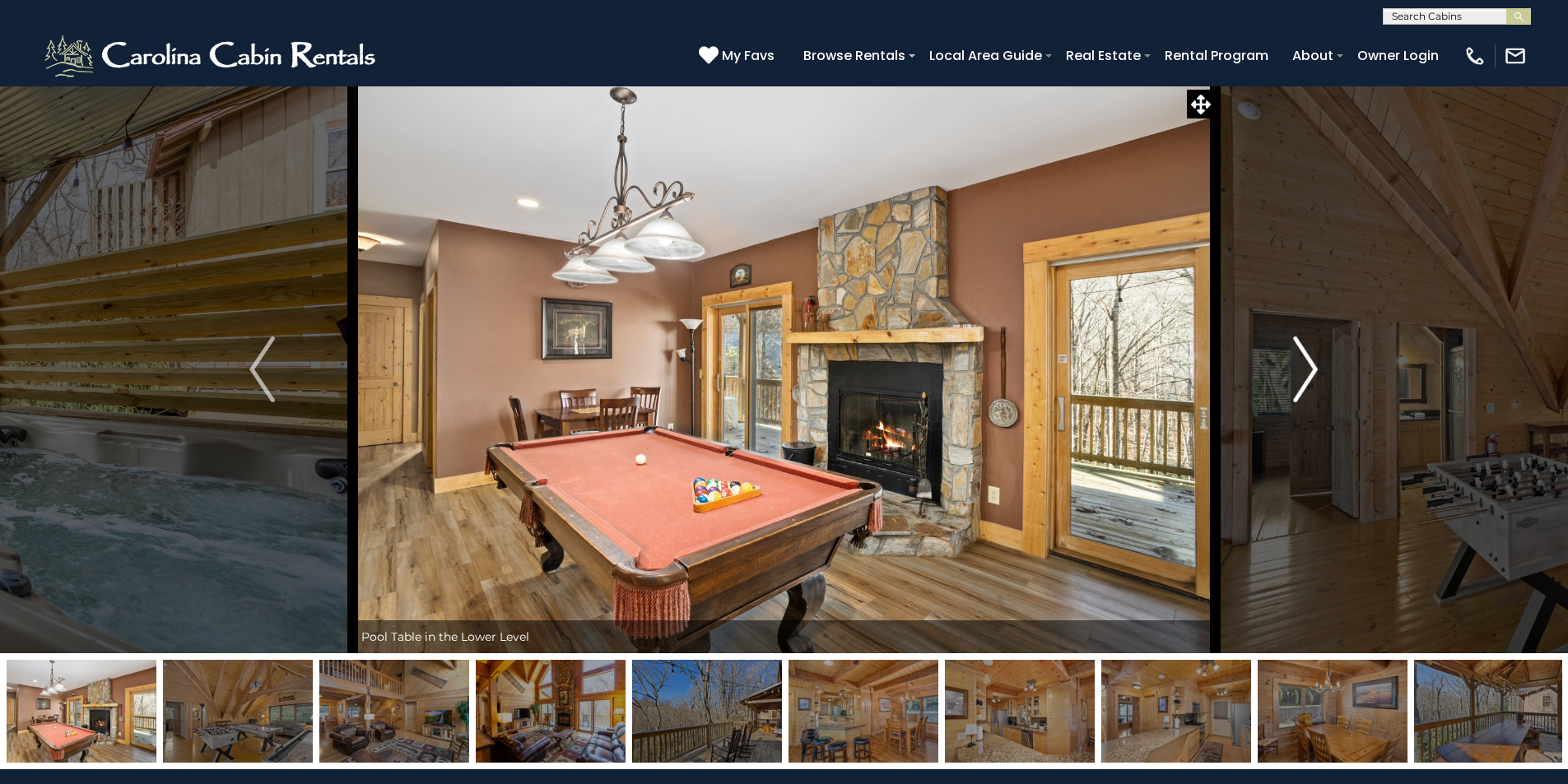
click at [1294, 358] on img "Next" at bounding box center [1304, 369] width 24 height 66
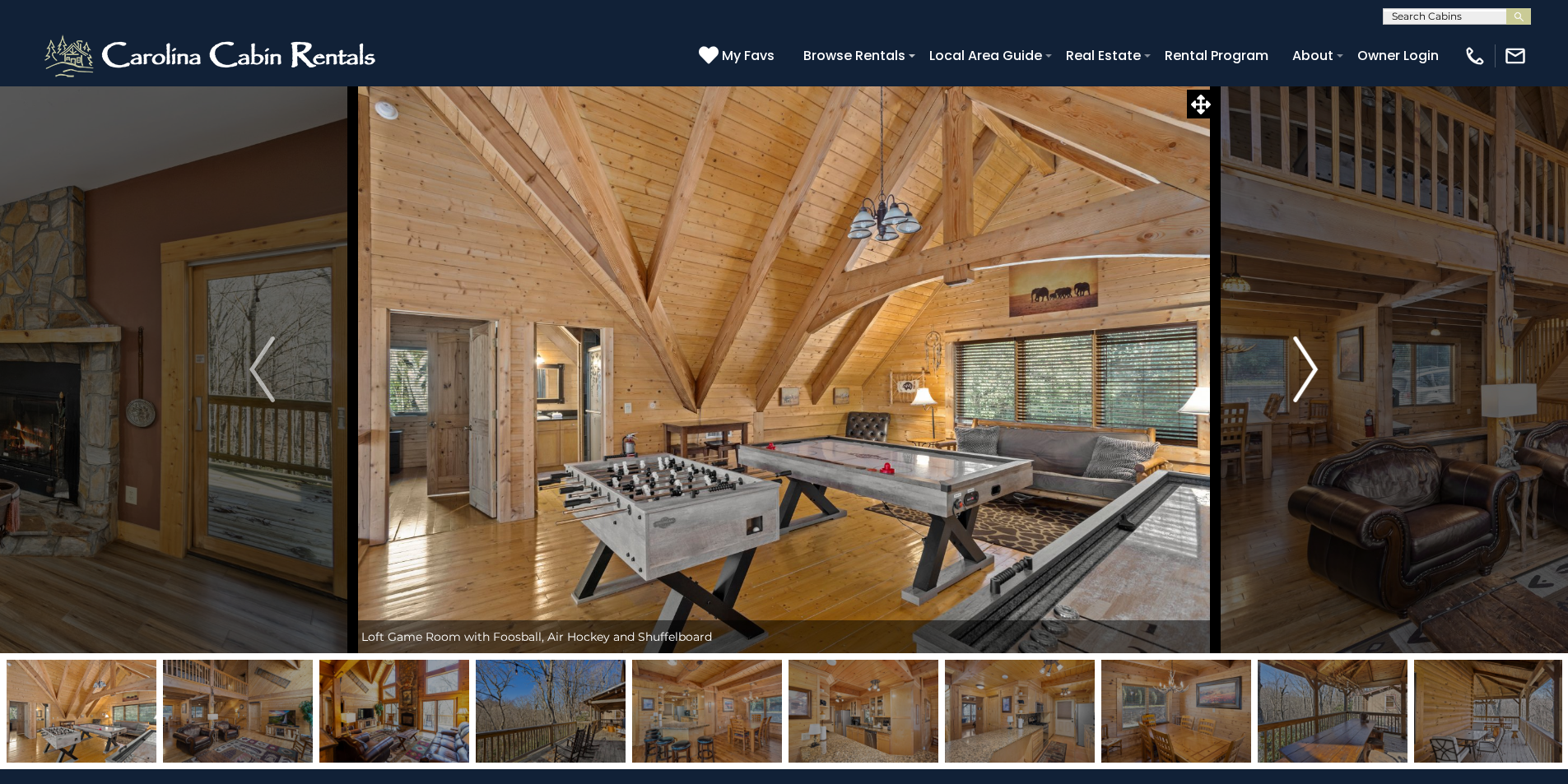
click at [1294, 358] on img "Next" at bounding box center [1304, 369] width 24 height 66
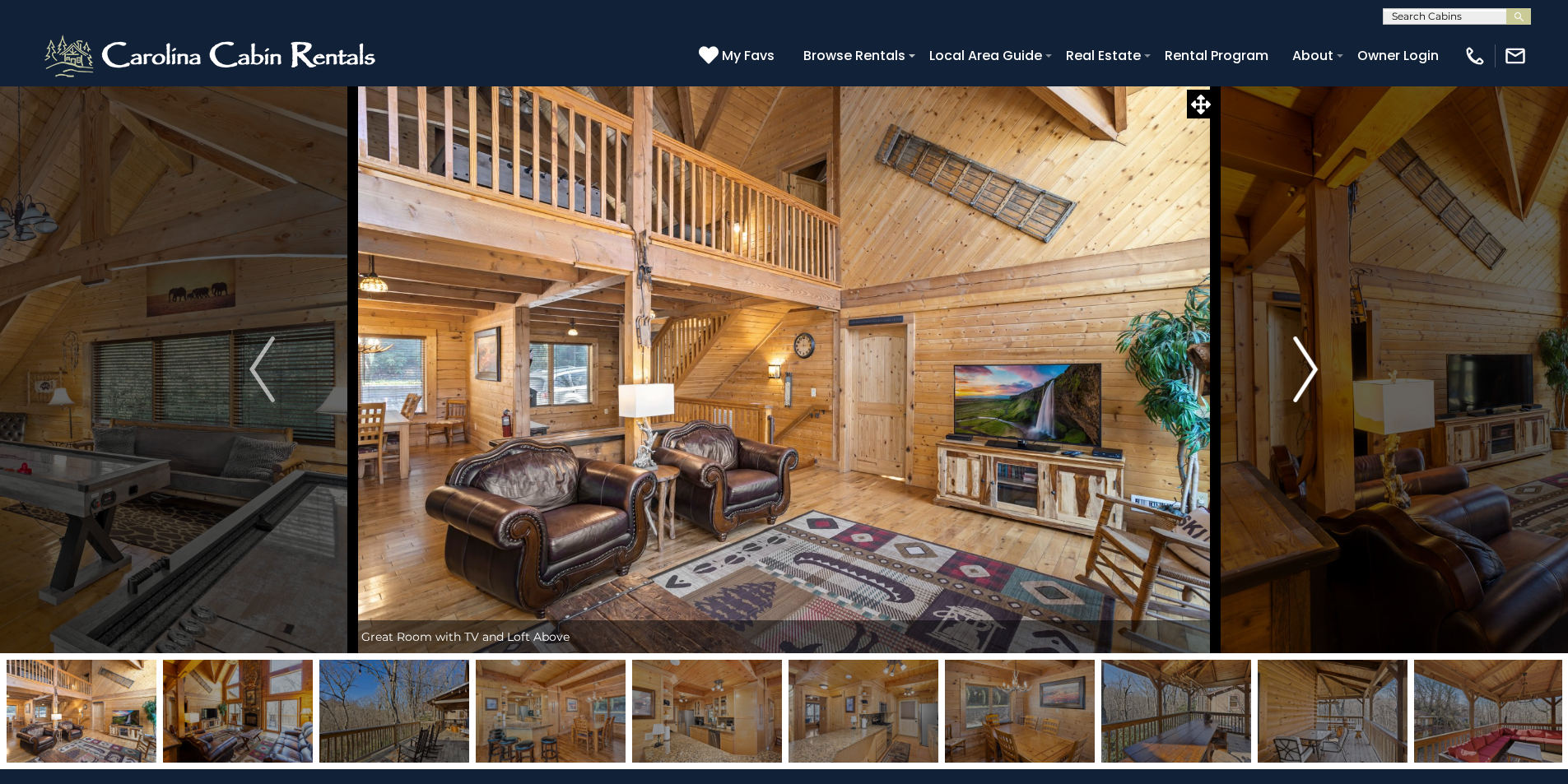
click at [1294, 358] on img "Next" at bounding box center [1304, 369] width 24 height 66
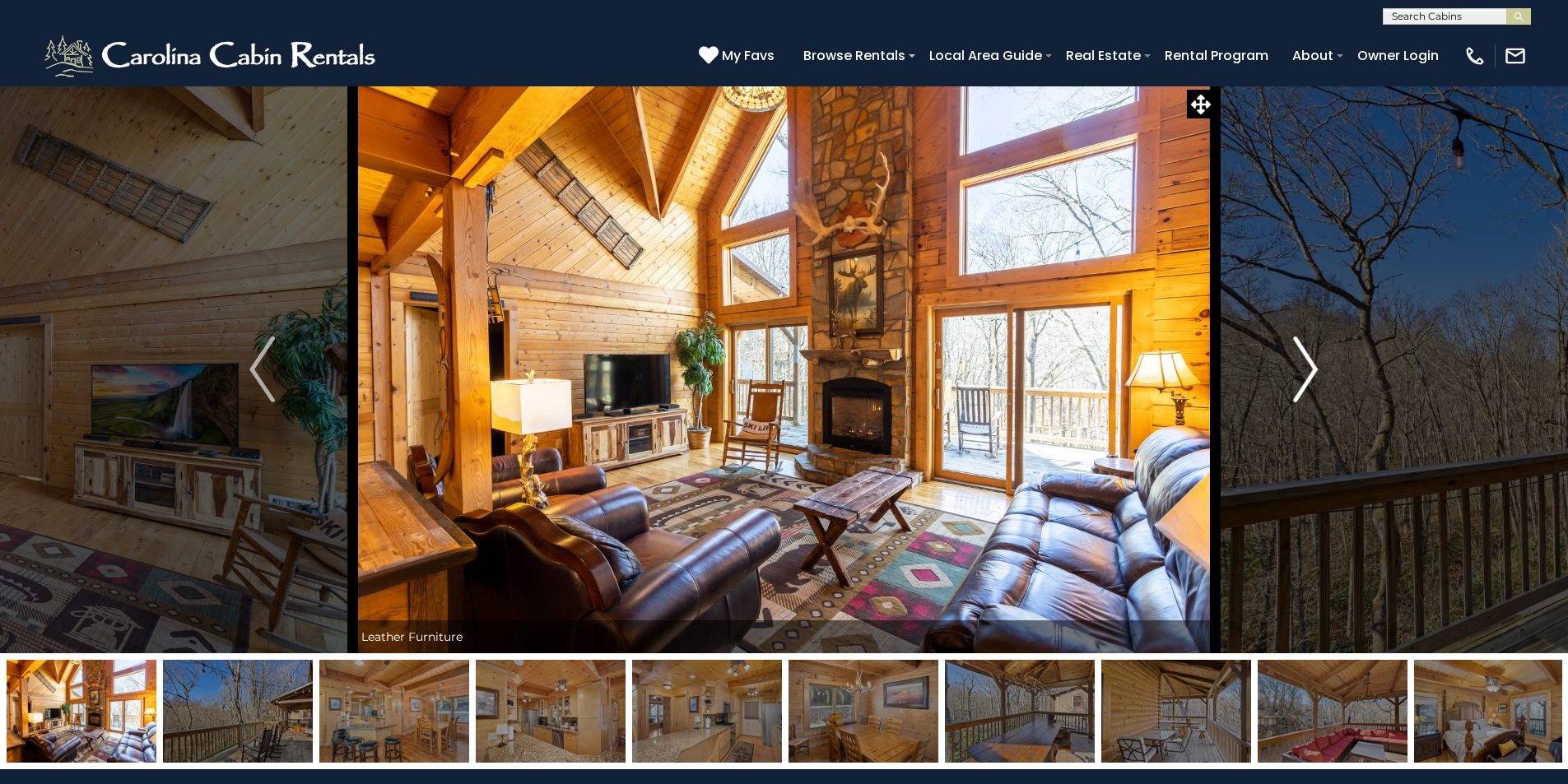
click at [1294, 358] on img "Next" at bounding box center [1304, 369] width 24 height 66
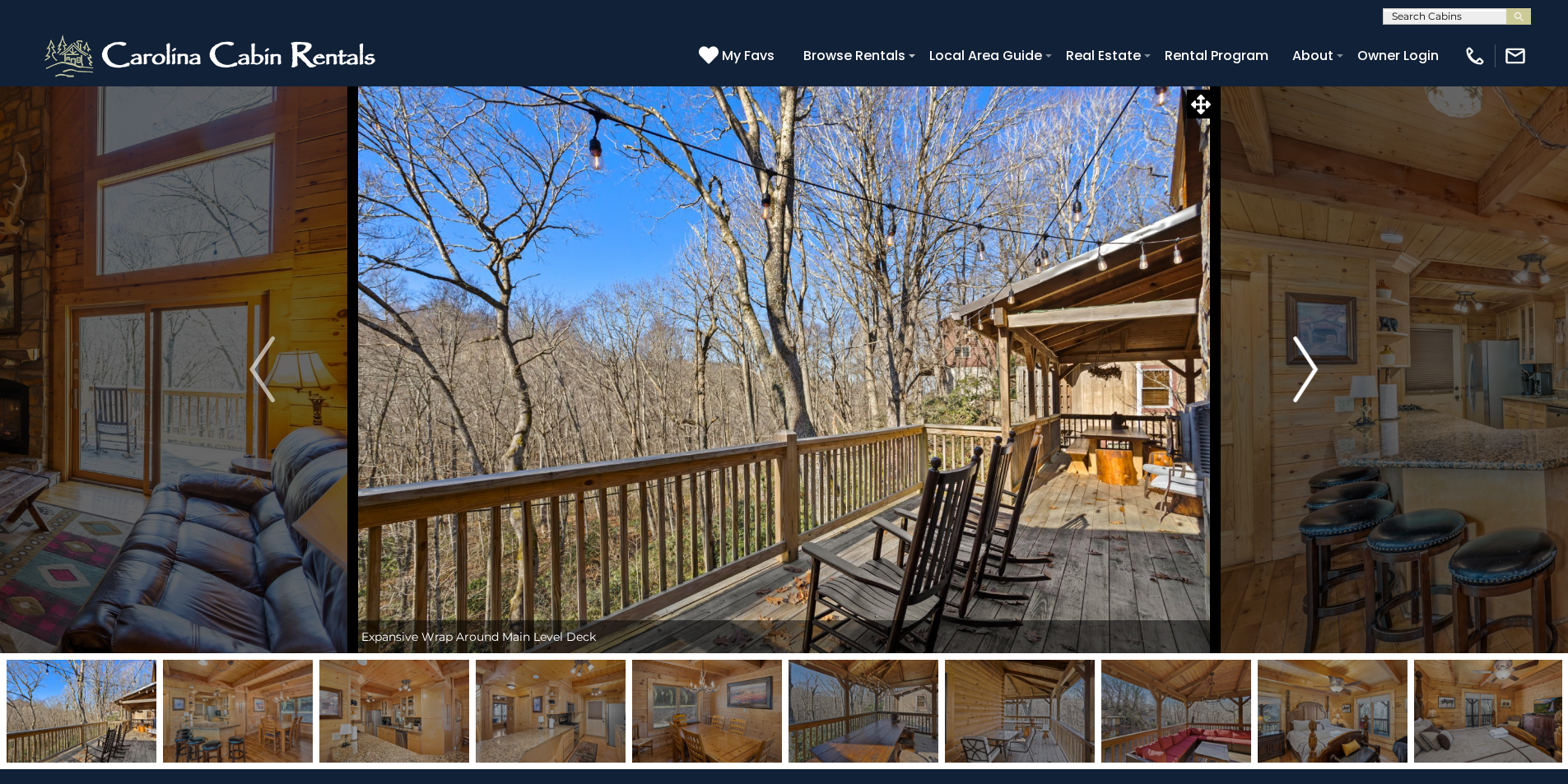
click at [1294, 358] on img "Next" at bounding box center [1304, 369] width 24 height 66
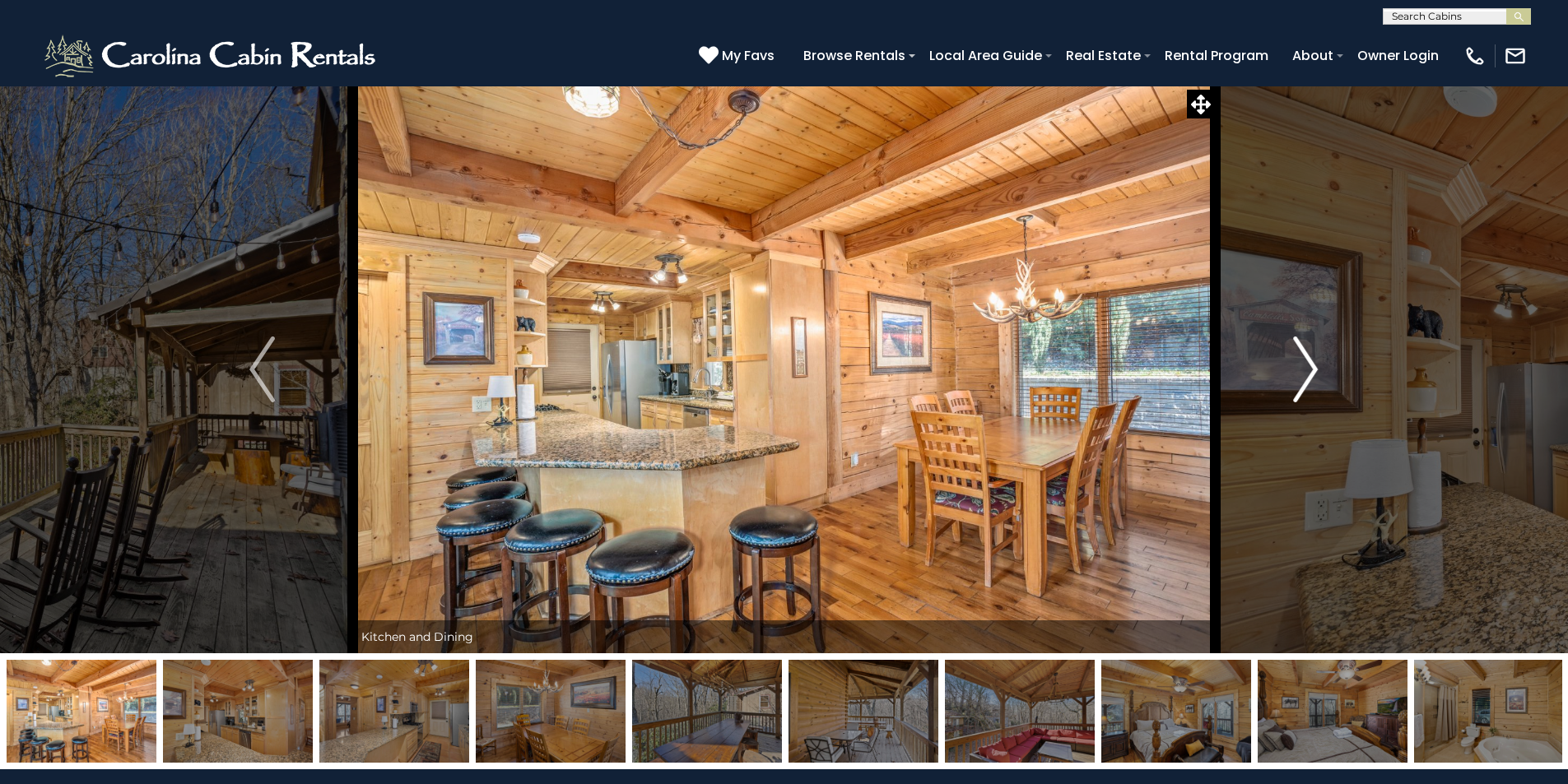
click at [1294, 358] on img "Next" at bounding box center [1304, 369] width 24 height 66
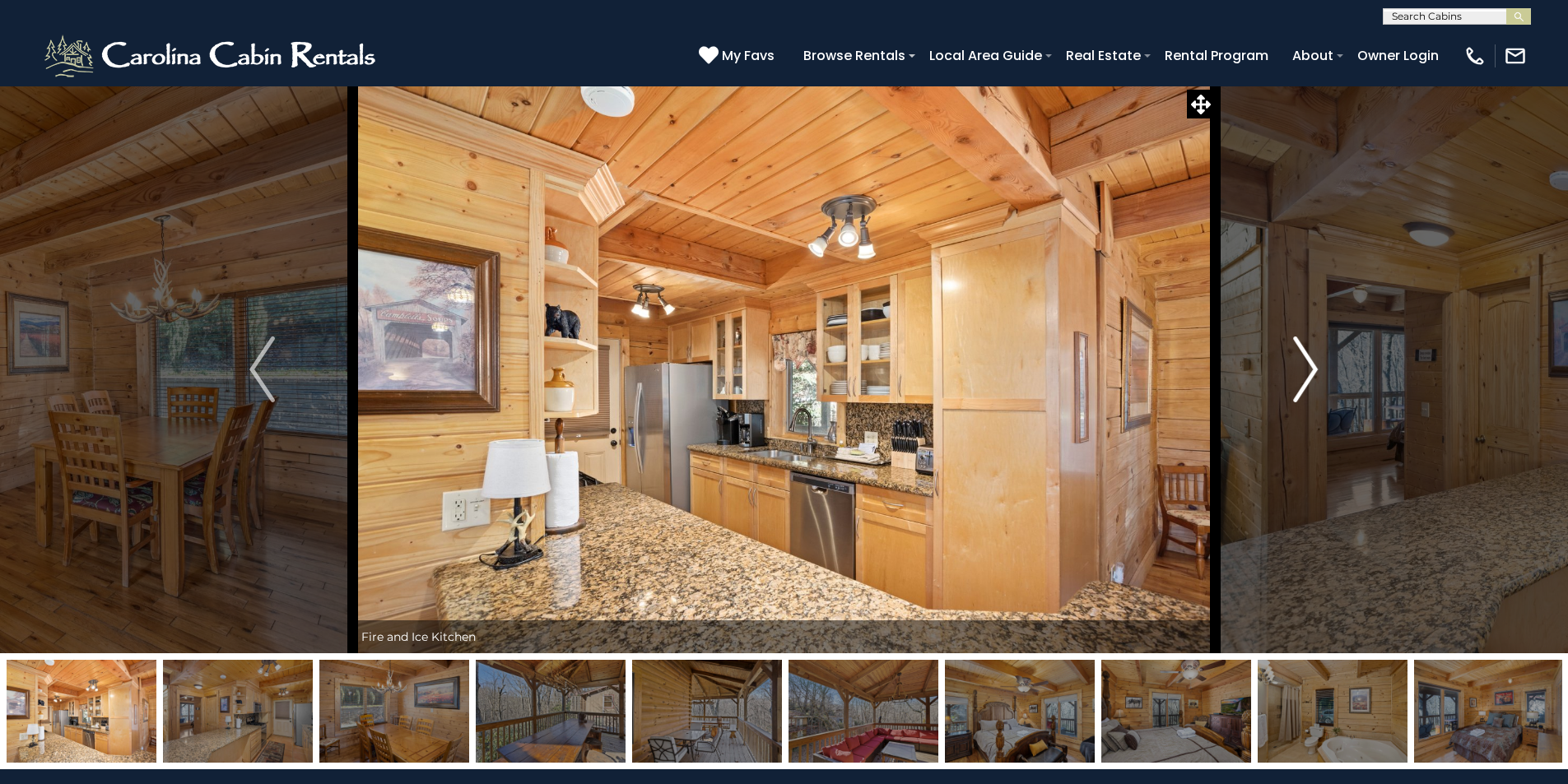
click at [1294, 358] on img "Next" at bounding box center [1304, 369] width 24 height 66
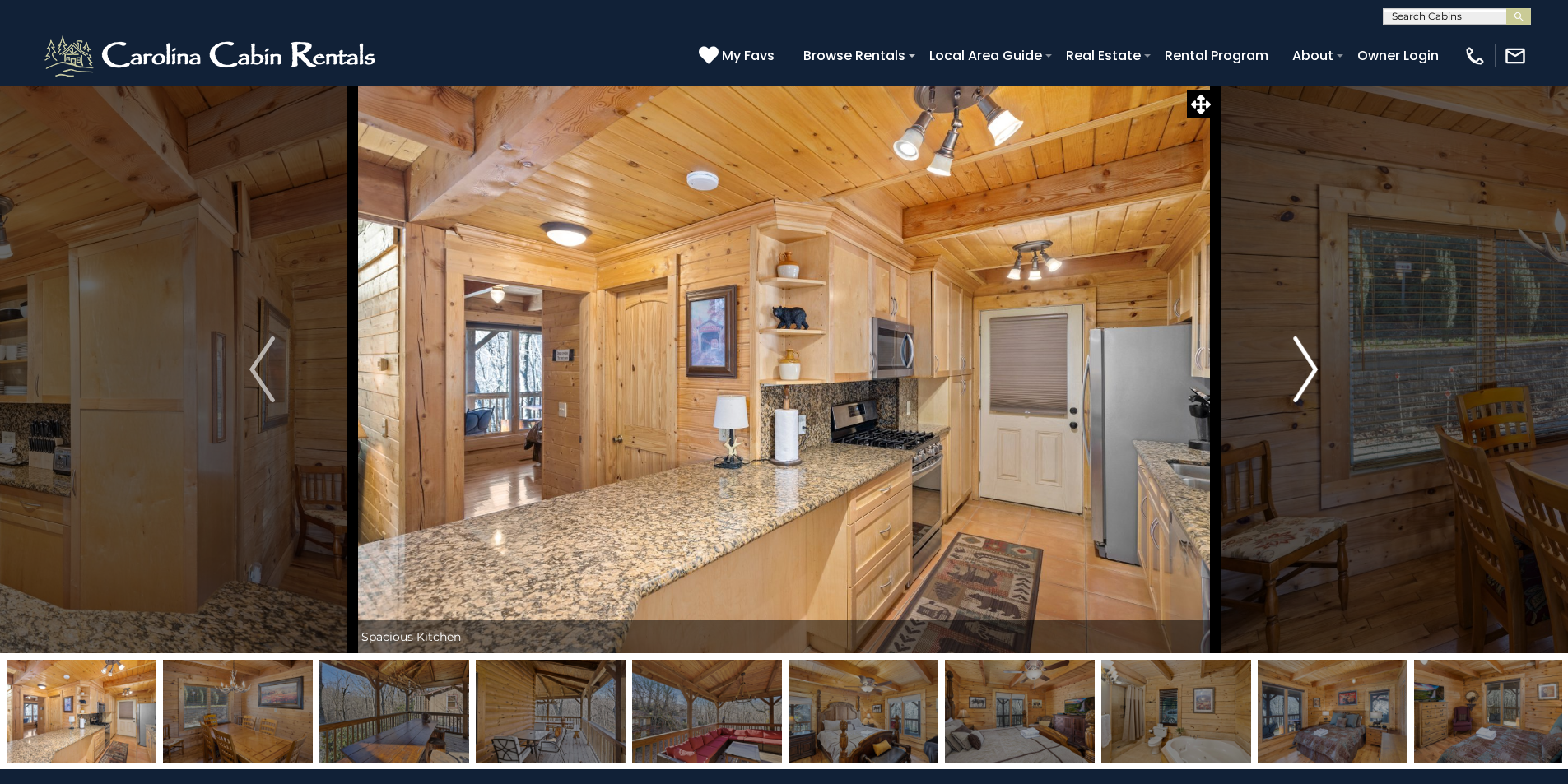
click at [1294, 358] on img "Next" at bounding box center [1304, 369] width 24 height 66
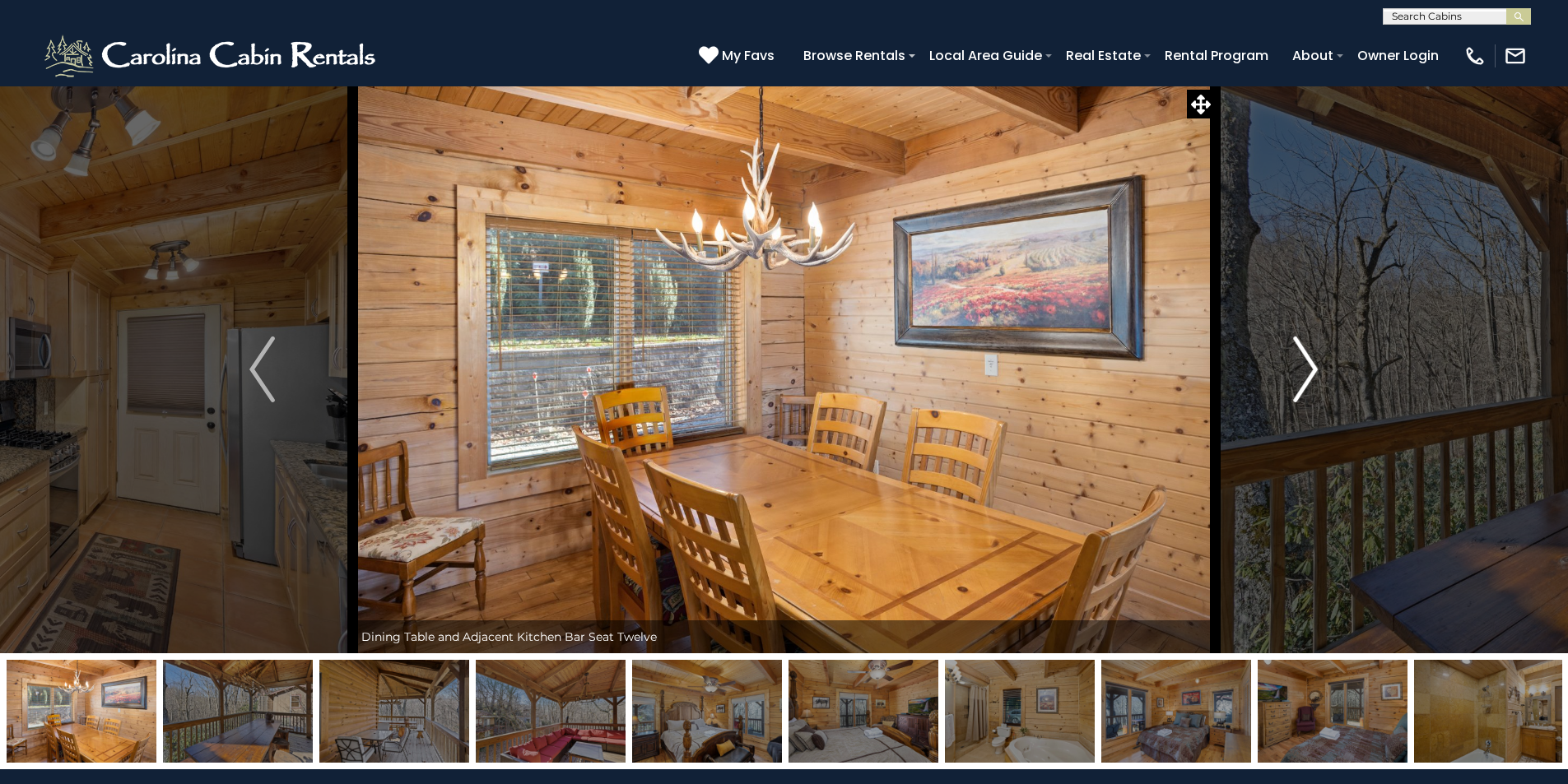
click at [1294, 358] on img "Next" at bounding box center [1304, 369] width 24 height 66
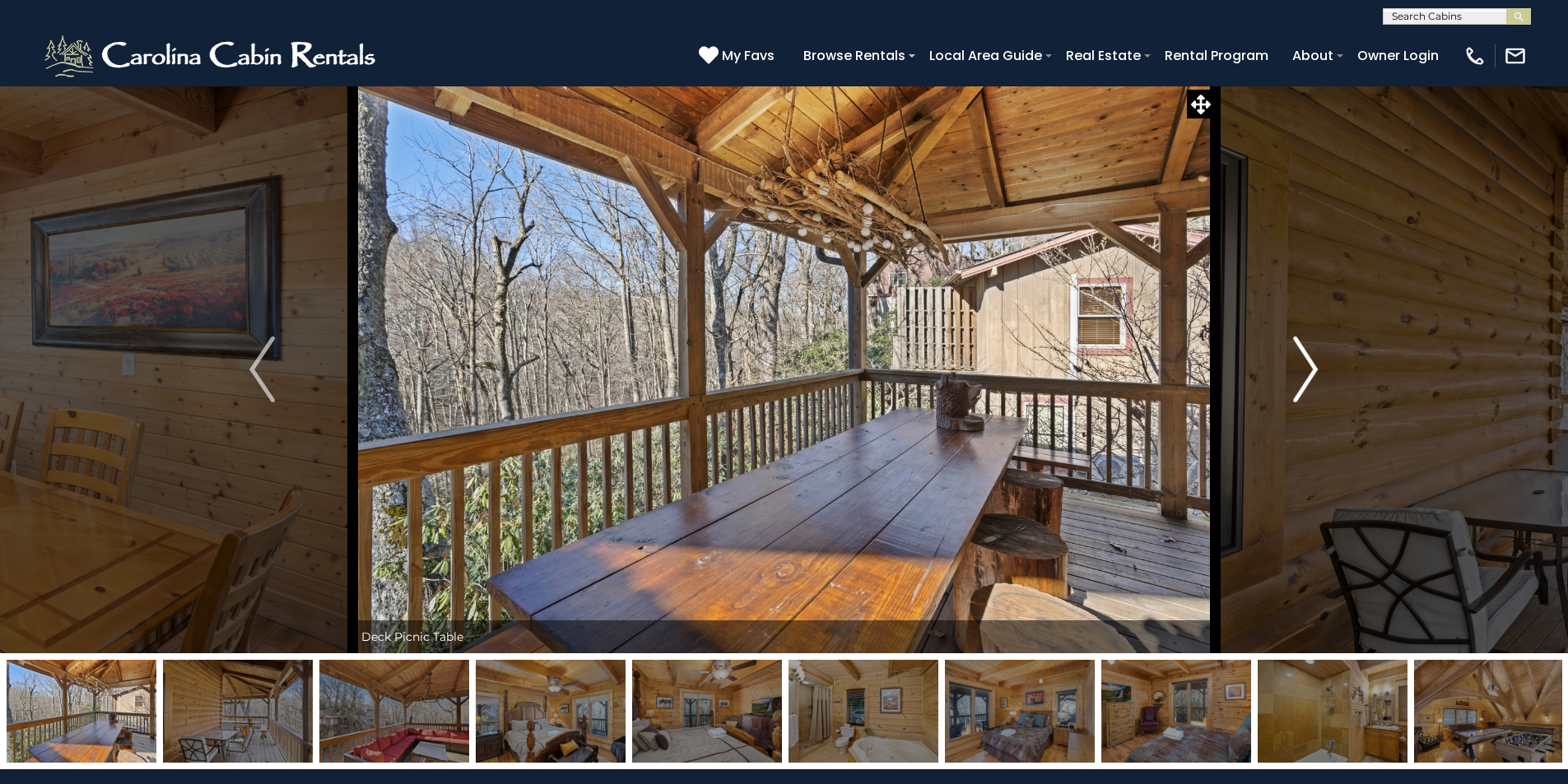
click at [1294, 358] on img "Next" at bounding box center [1304, 369] width 24 height 66
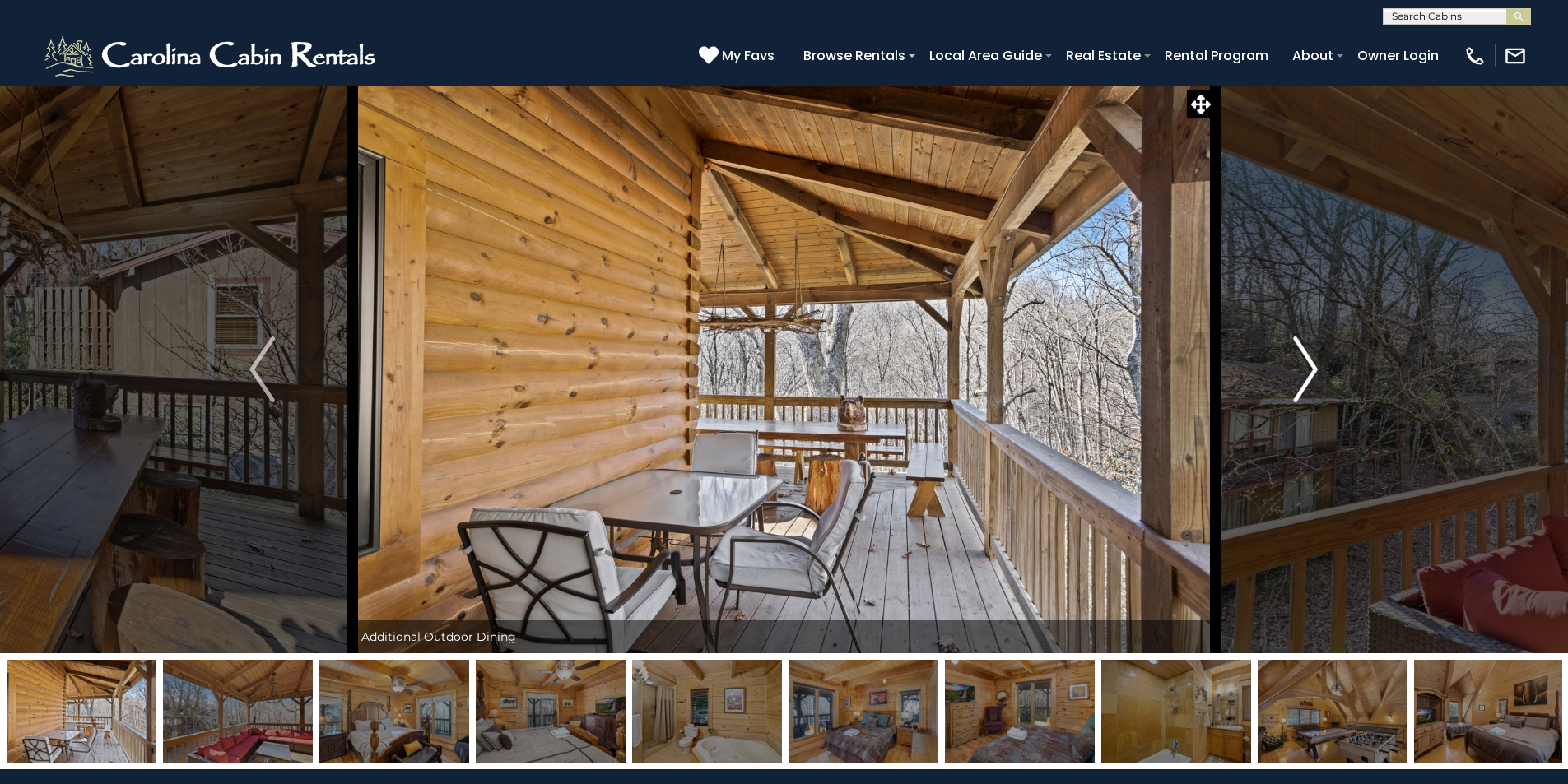
click at [1294, 358] on img "Next" at bounding box center [1304, 369] width 24 height 66
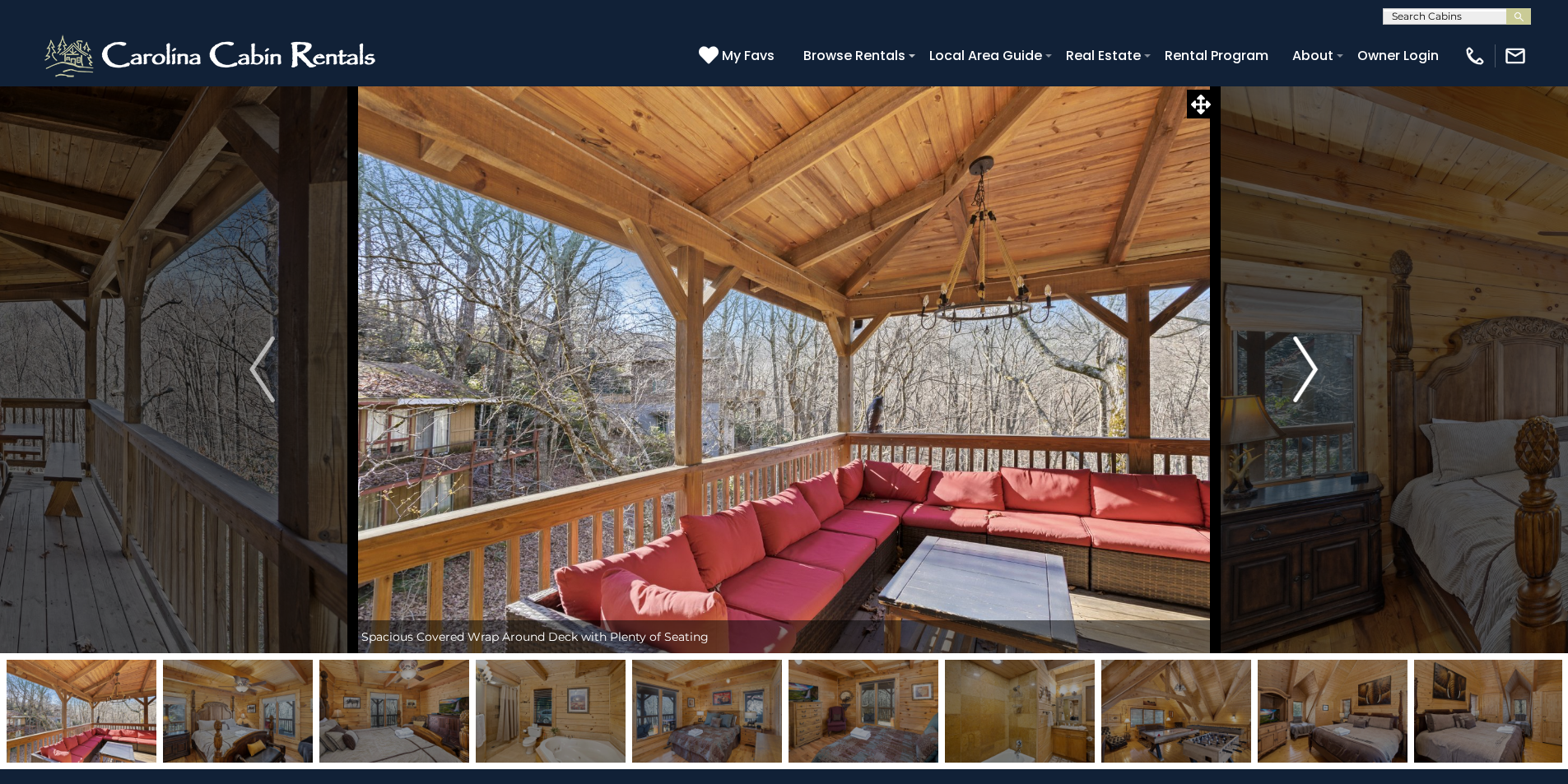
click at [1294, 358] on img "Next" at bounding box center [1304, 369] width 24 height 66
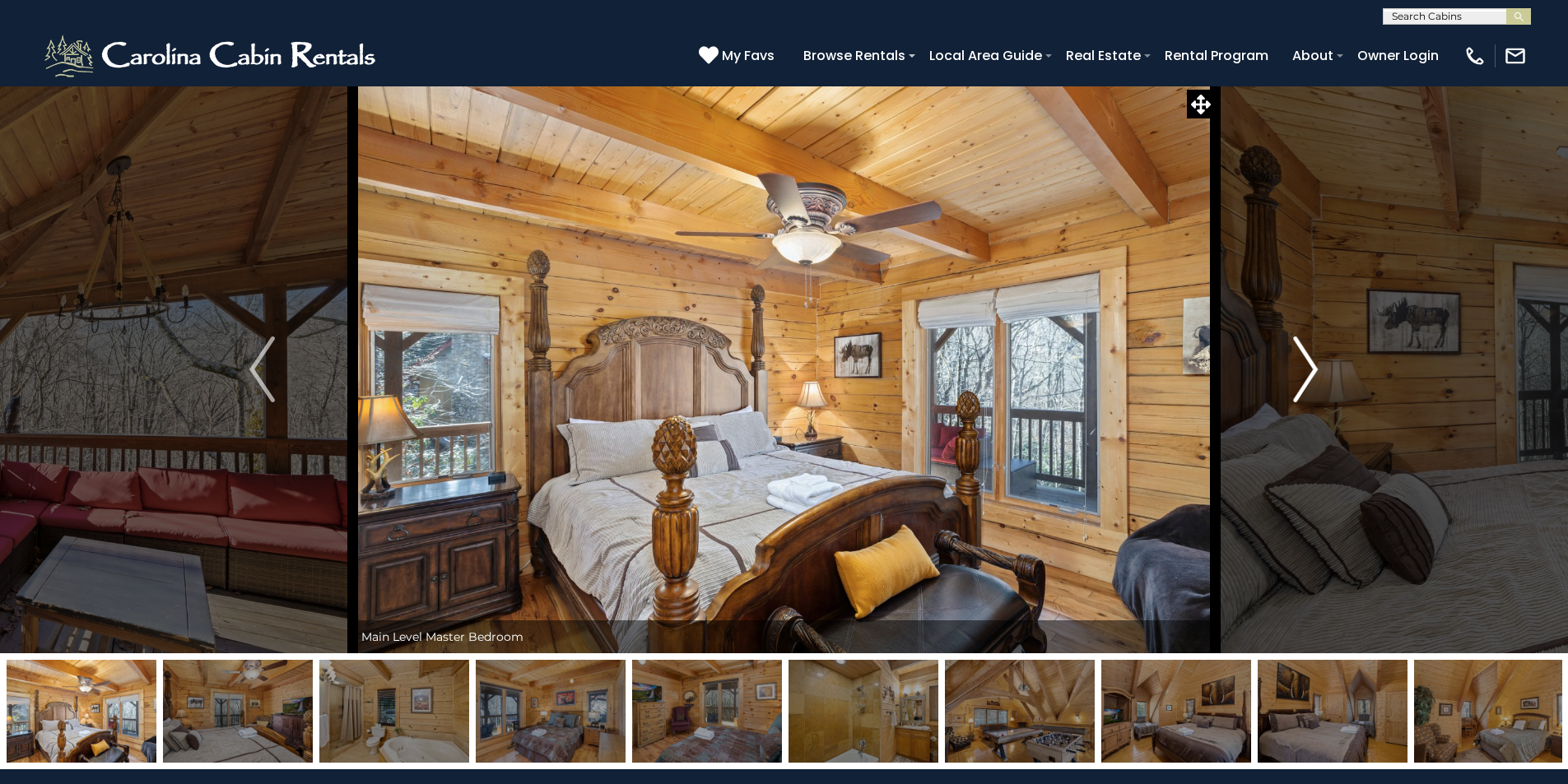
click at [1294, 358] on img "Next" at bounding box center [1304, 369] width 24 height 66
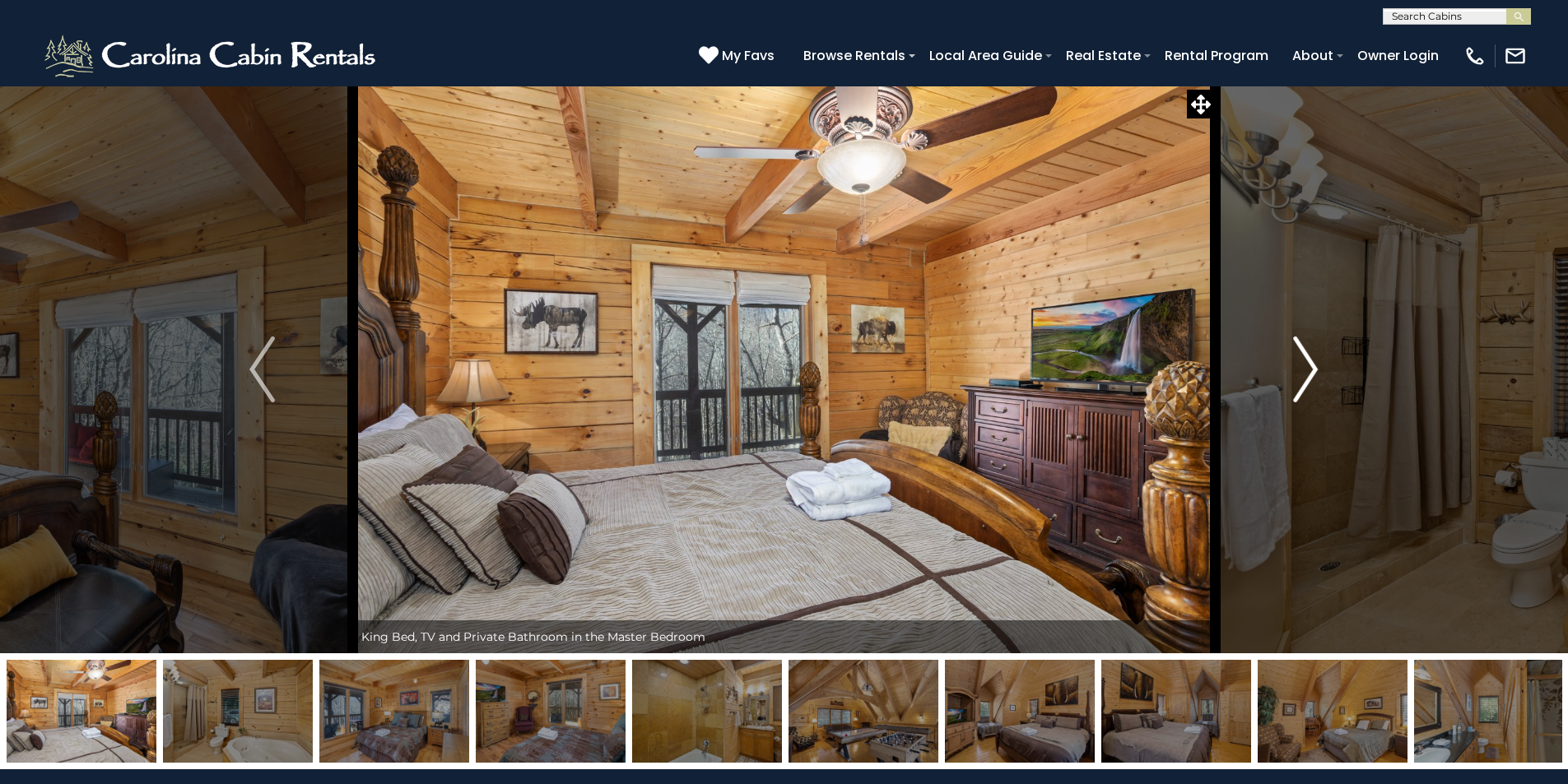
click at [1294, 358] on img "Next" at bounding box center [1304, 369] width 24 height 66
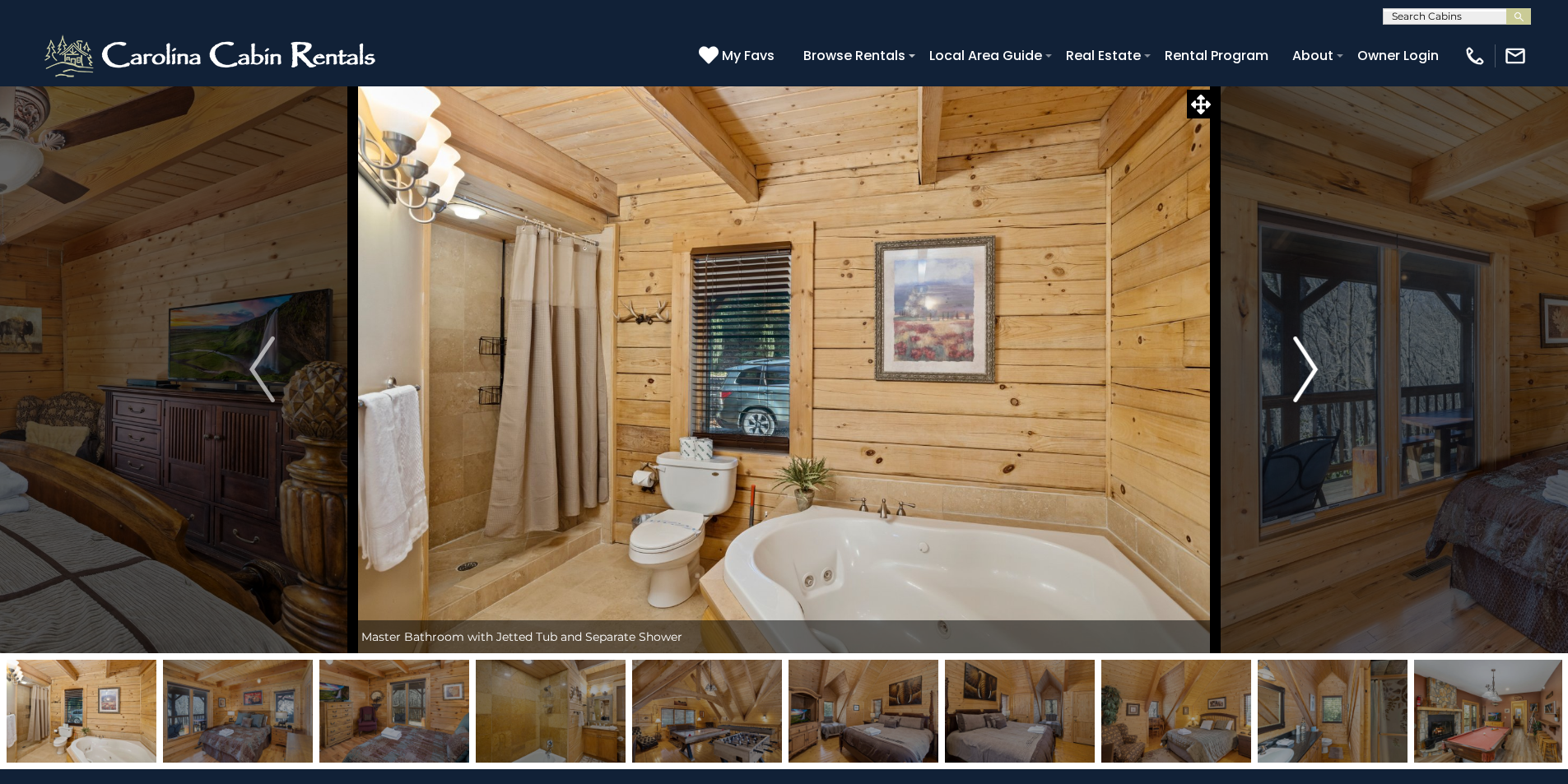
click at [1294, 358] on img "Next" at bounding box center [1304, 369] width 24 height 66
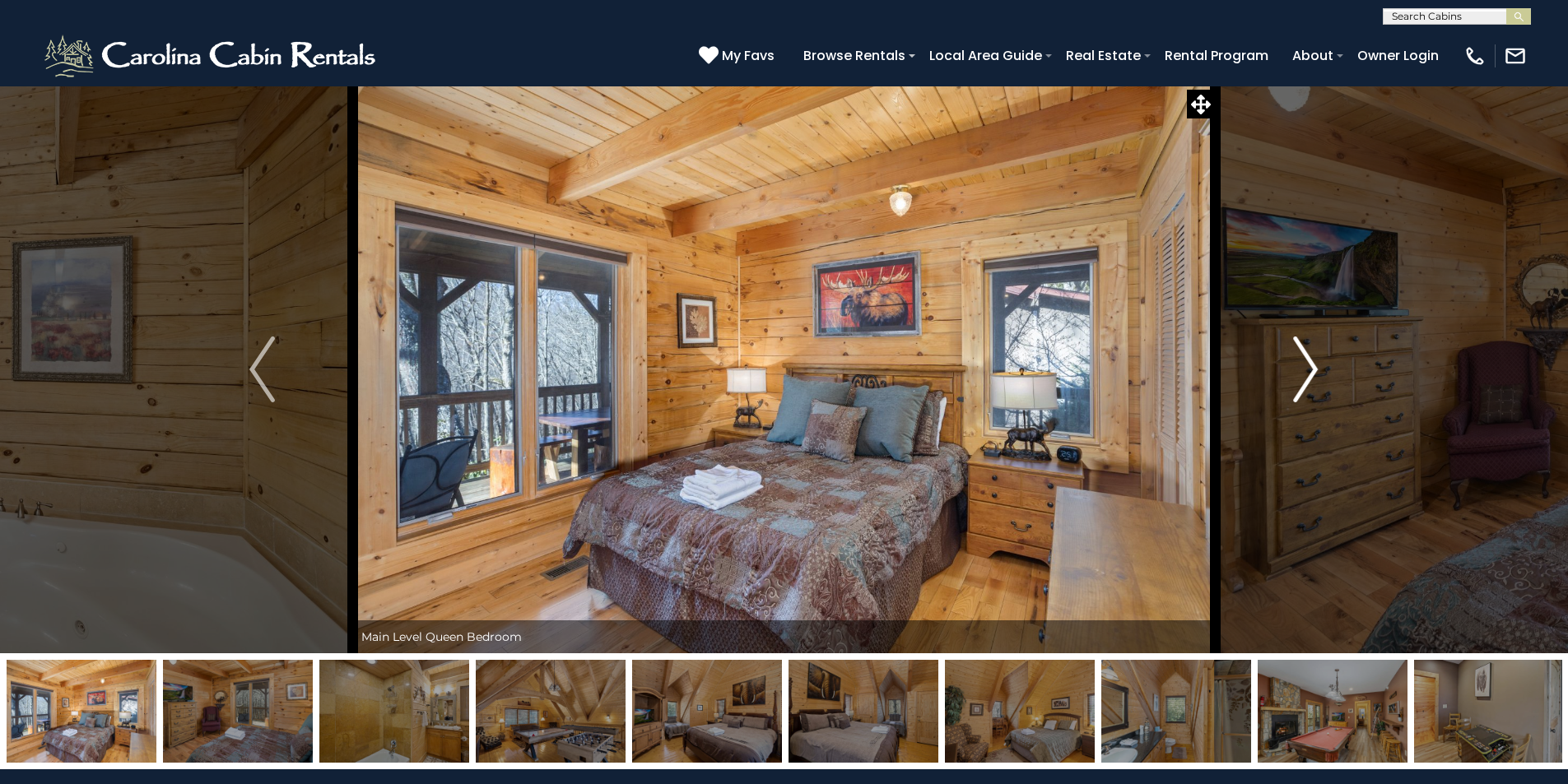
click at [1294, 358] on img "Next" at bounding box center [1304, 369] width 24 height 66
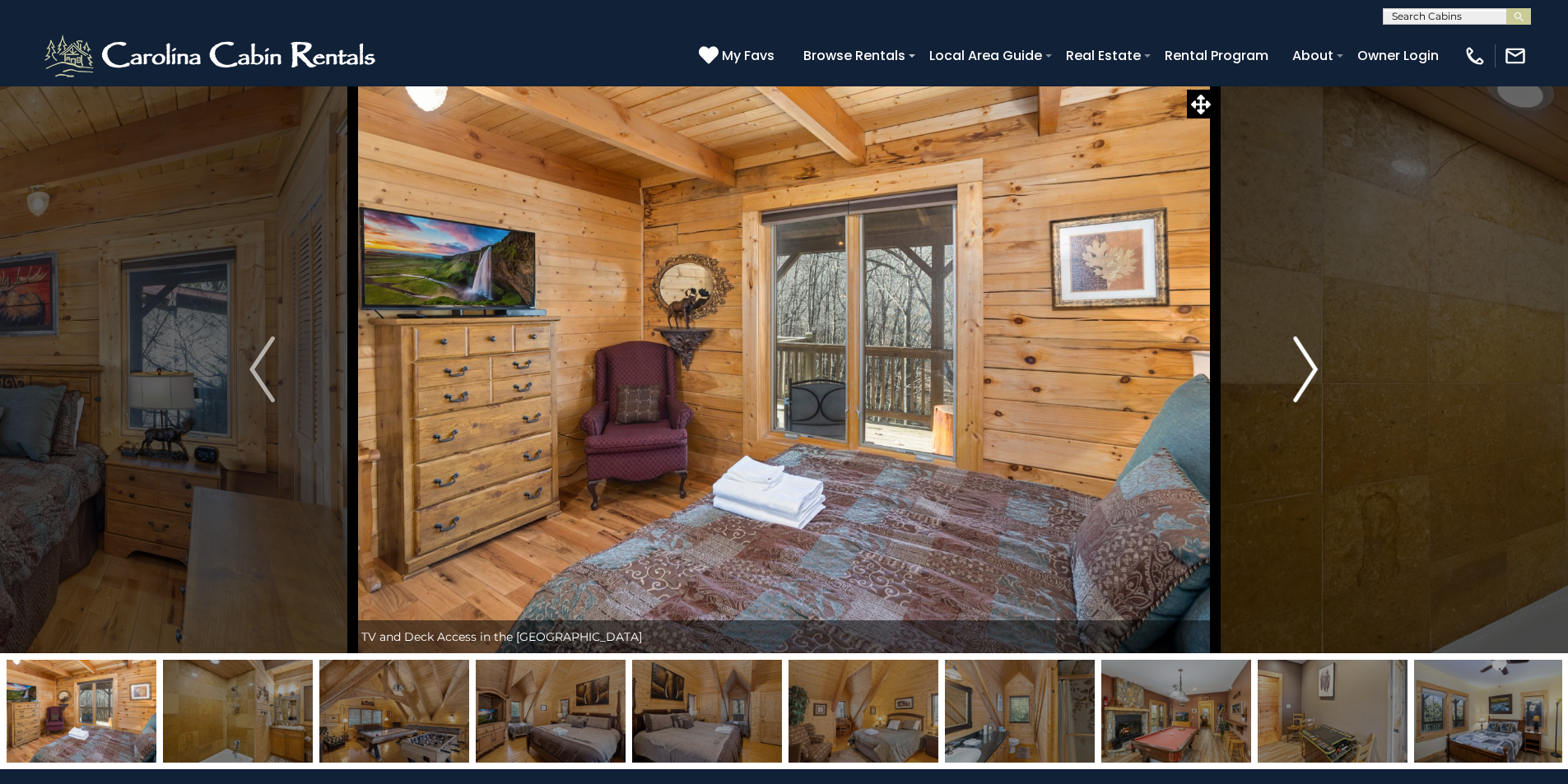
click at [1294, 358] on img "Next" at bounding box center [1304, 369] width 24 height 66
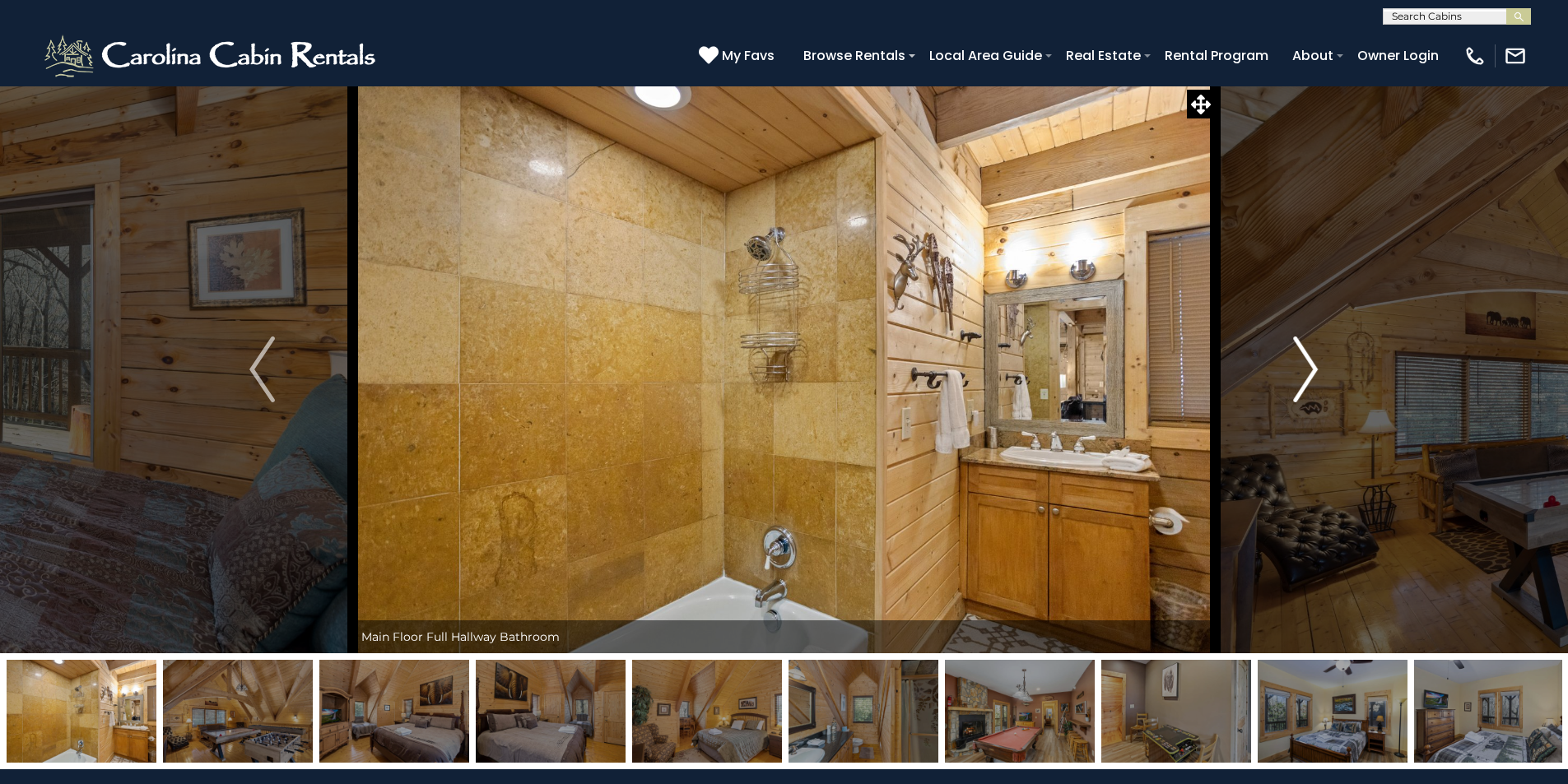
click at [1294, 358] on img "Next" at bounding box center [1304, 369] width 24 height 66
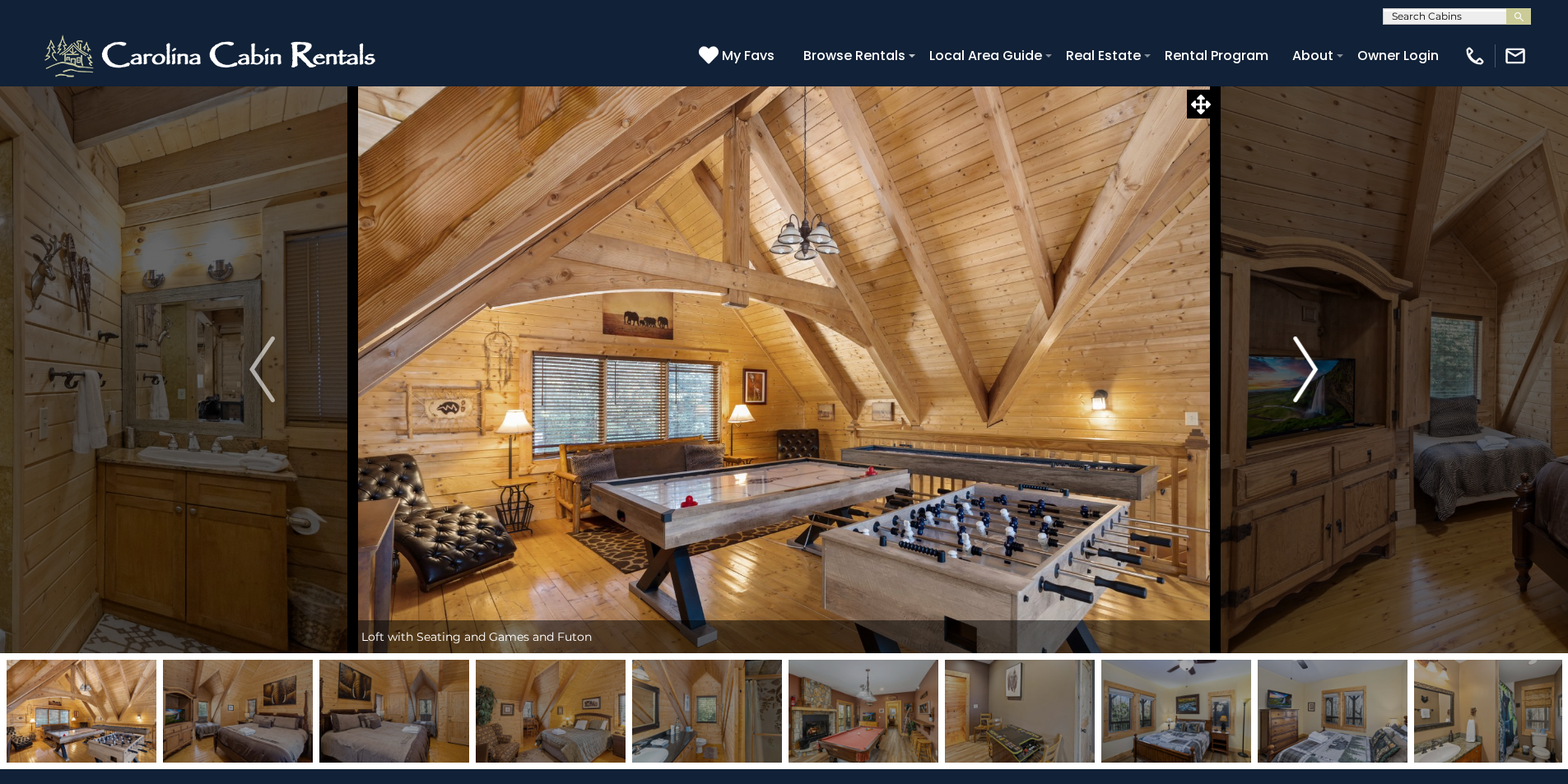
click at [1294, 358] on img "Next" at bounding box center [1304, 369] width 24 height 66
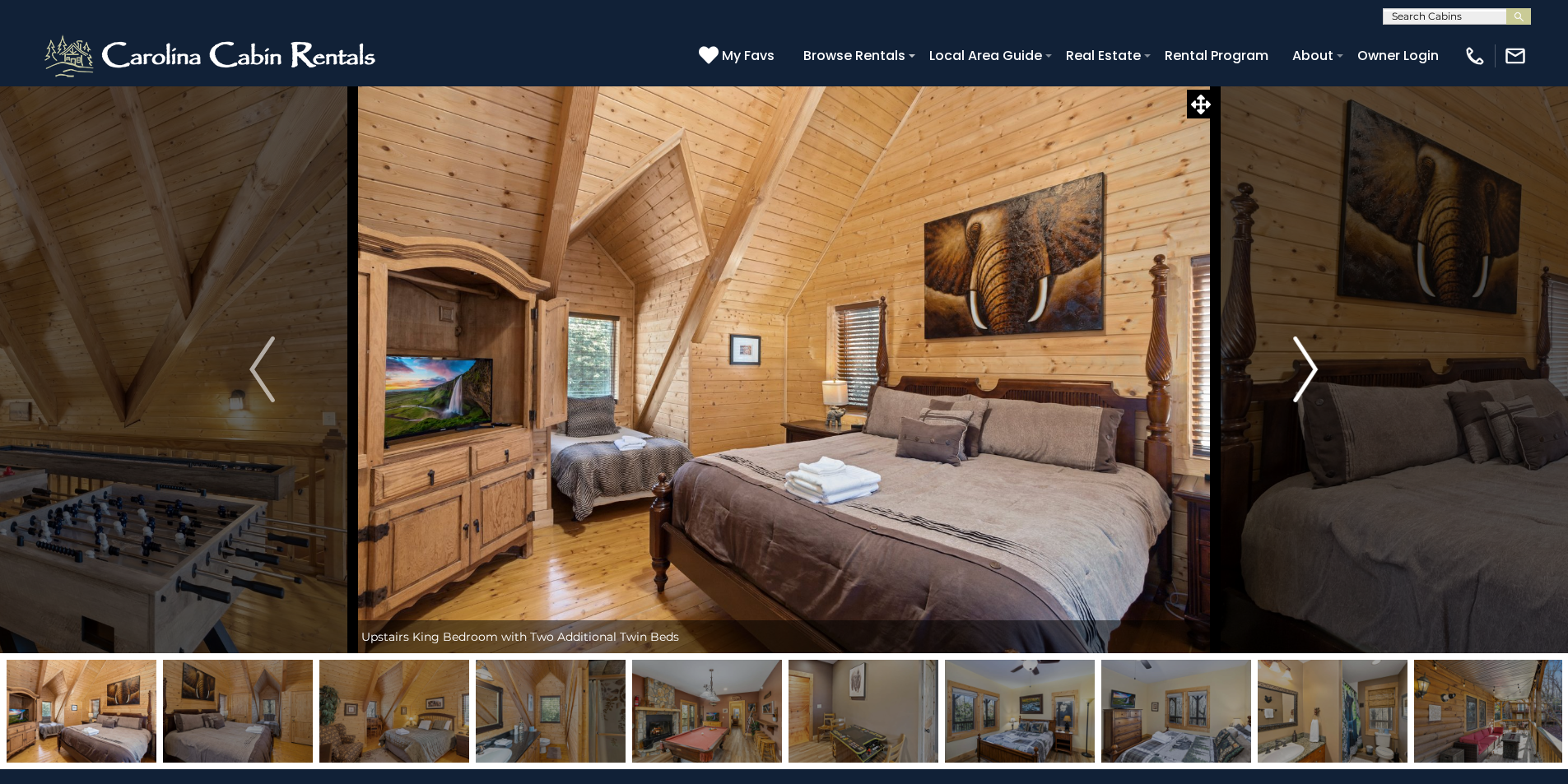
click at [1294, 358] on img "Next" at bounding box center [1304, 369] width 24 height 66
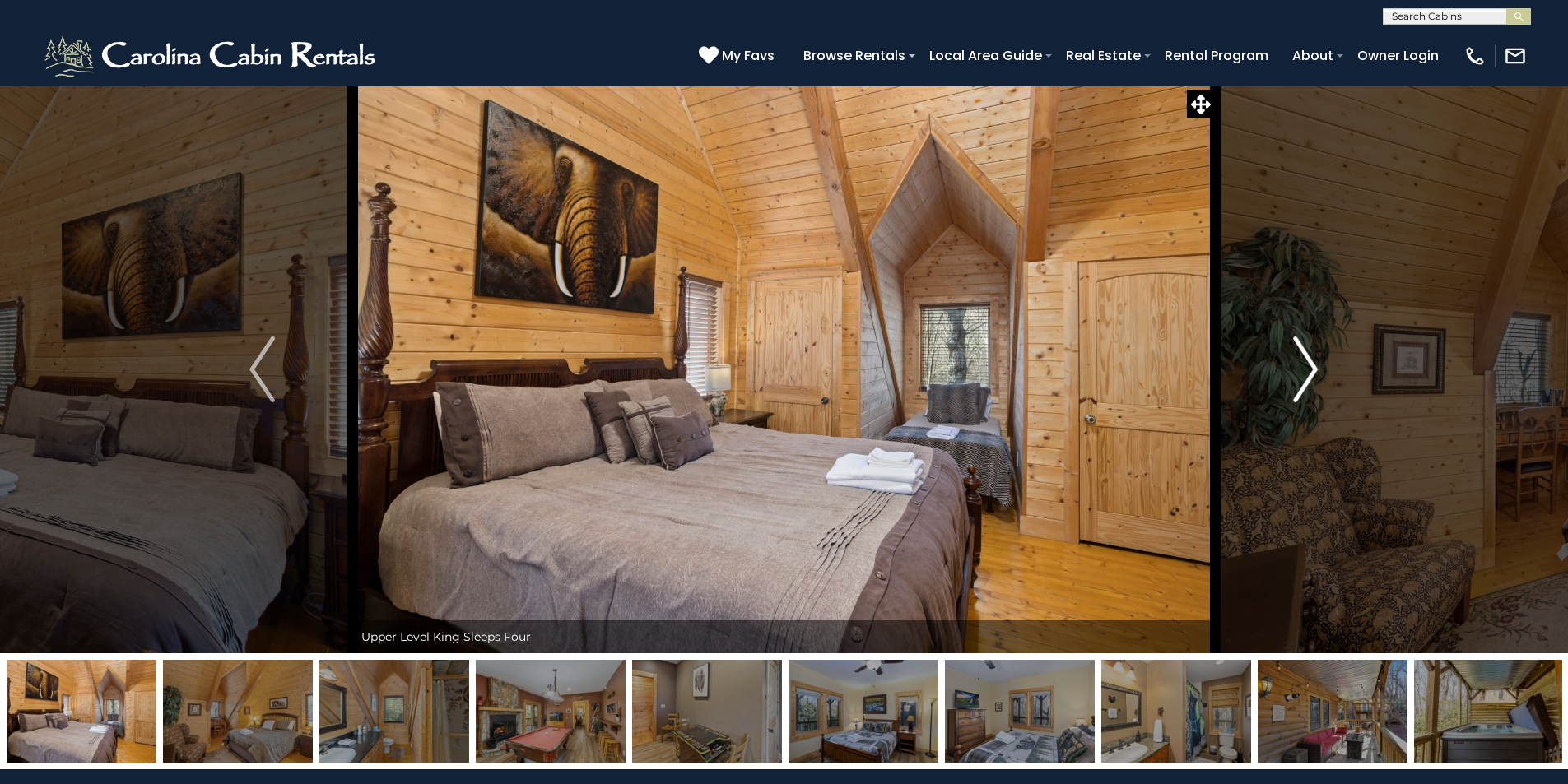
click at [1294, 358] on img "Next" at bounding box center [1304, 369] width 24 height 66
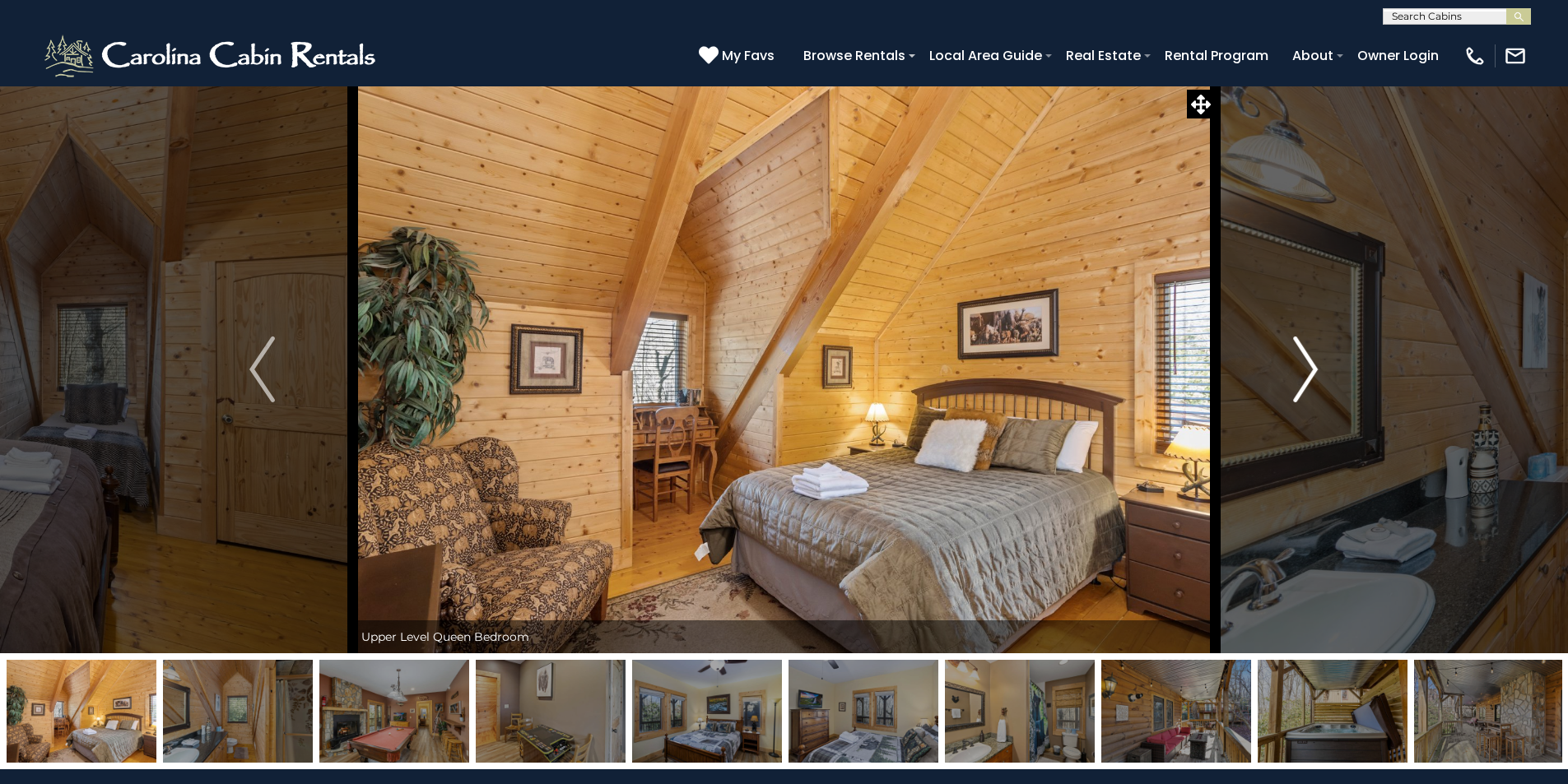
click at [1289, 363] on button "Next" at bounding box center [1305, 370] width 181 height 568
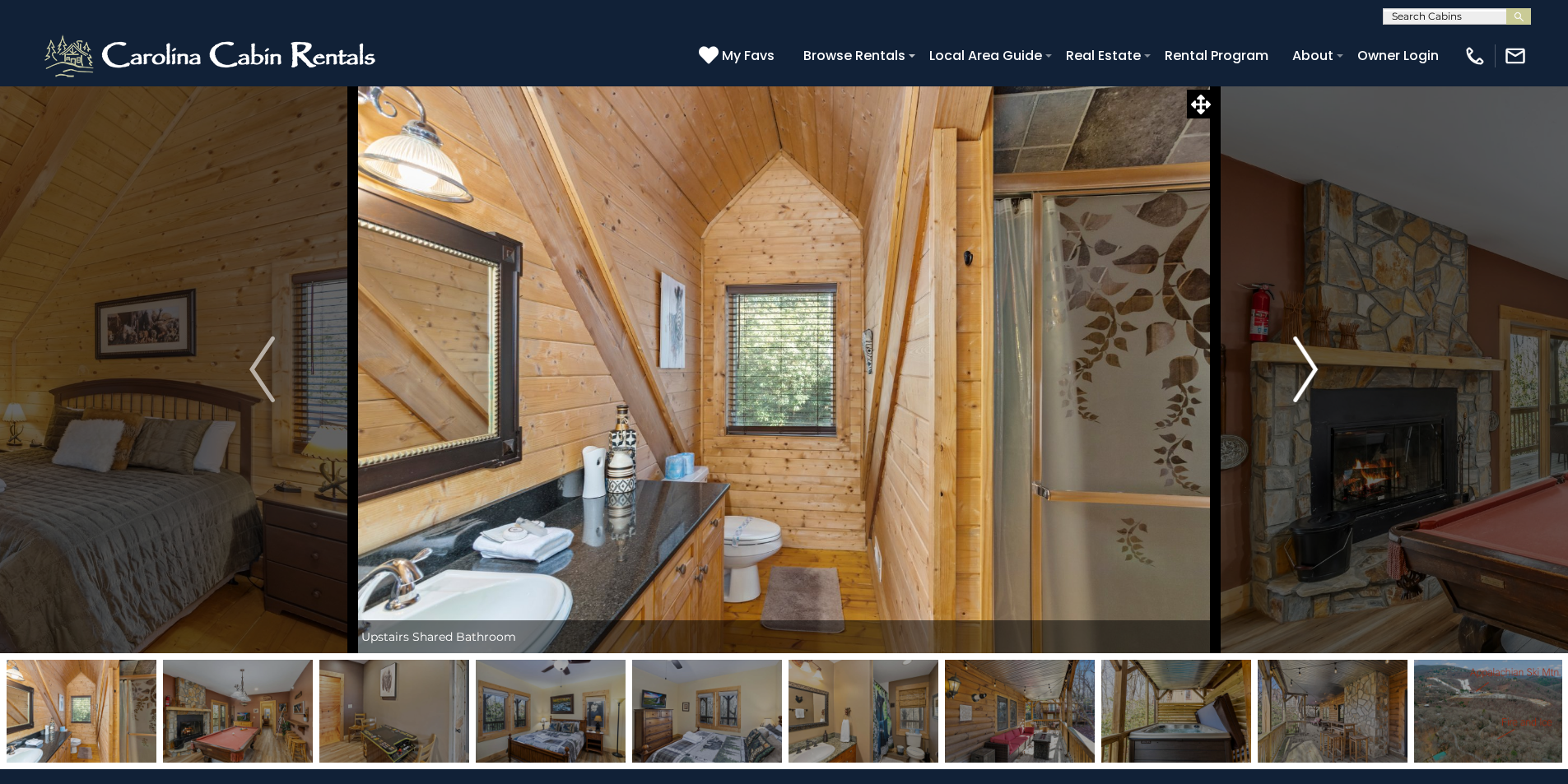
click at [1291, 364] on button "Next" at bounding box center [1305, 370] width 181 height 568
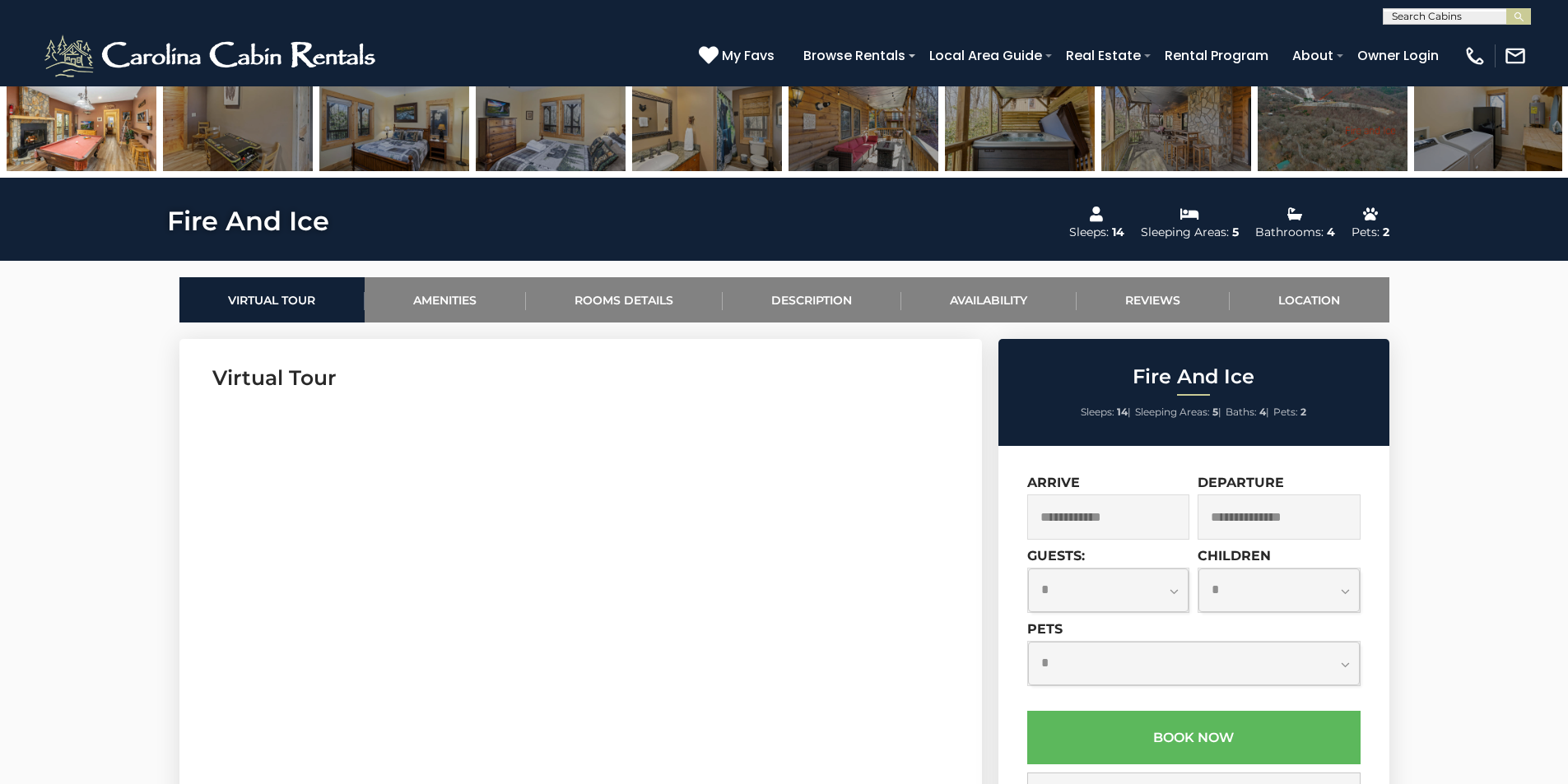
scroll to position [740, 0]
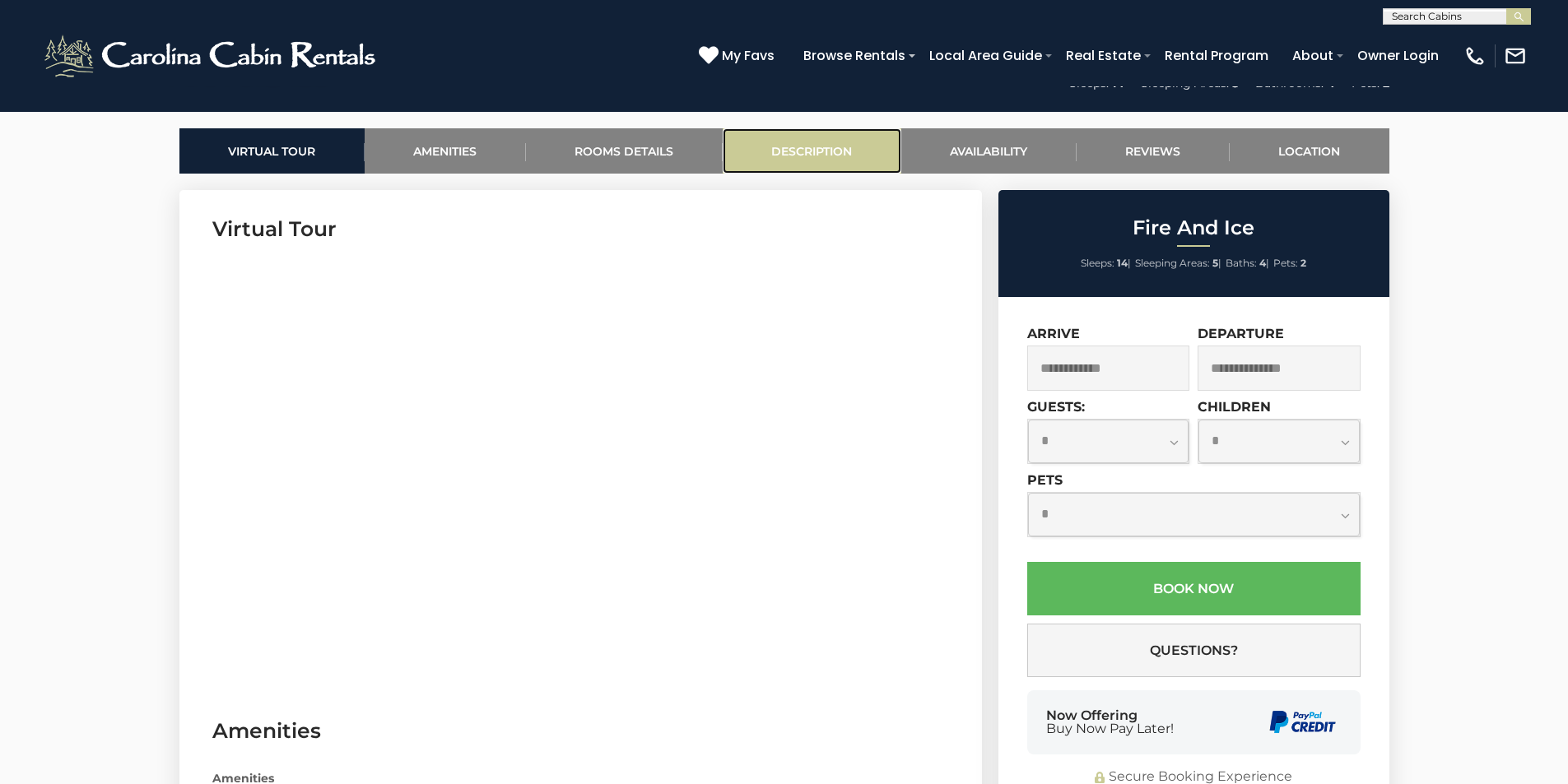
click at [795, 141] on link "Description" at bounding box center [812, 151] width 179 height 45
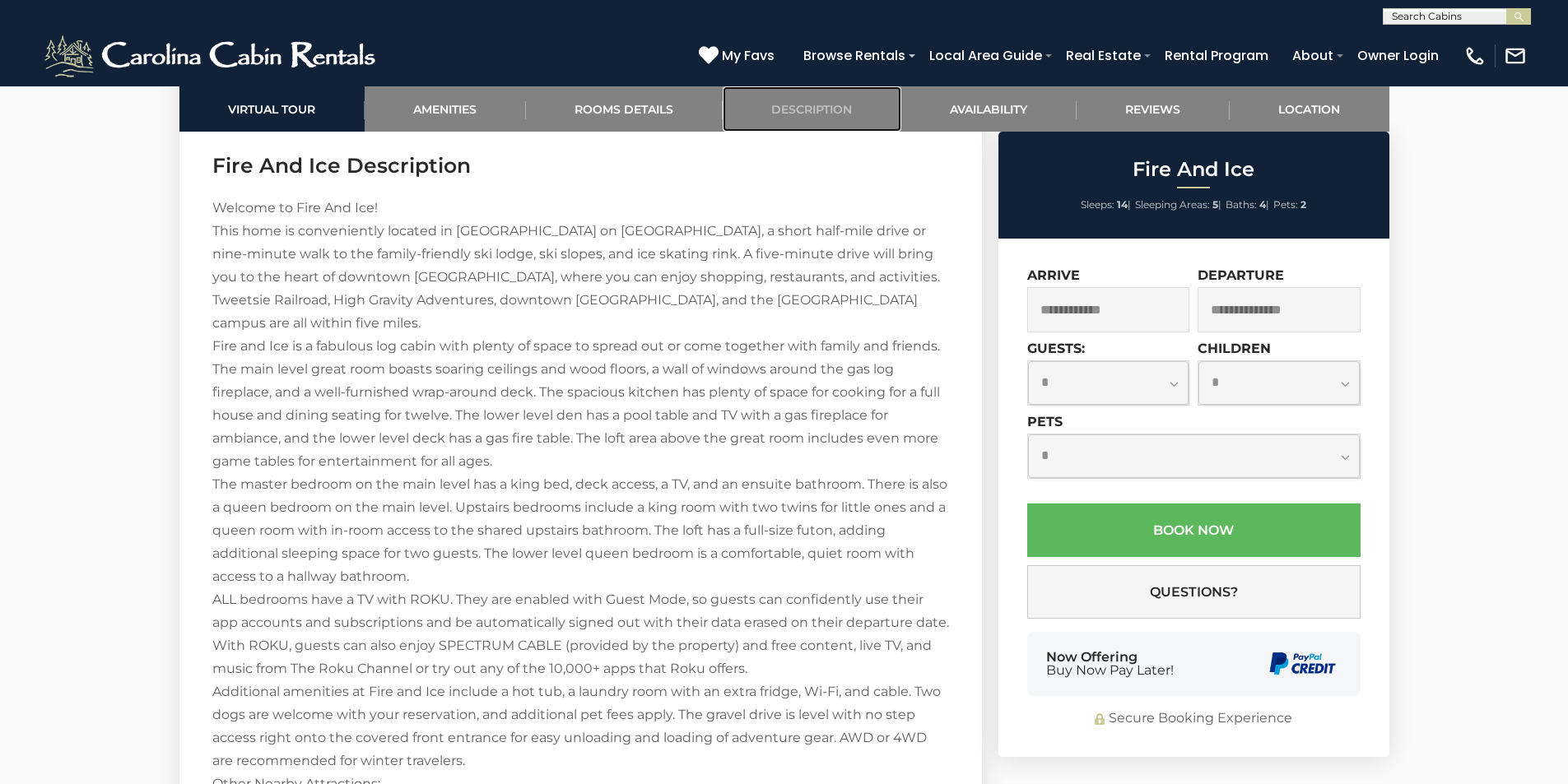
scroll to position [2428, 0]
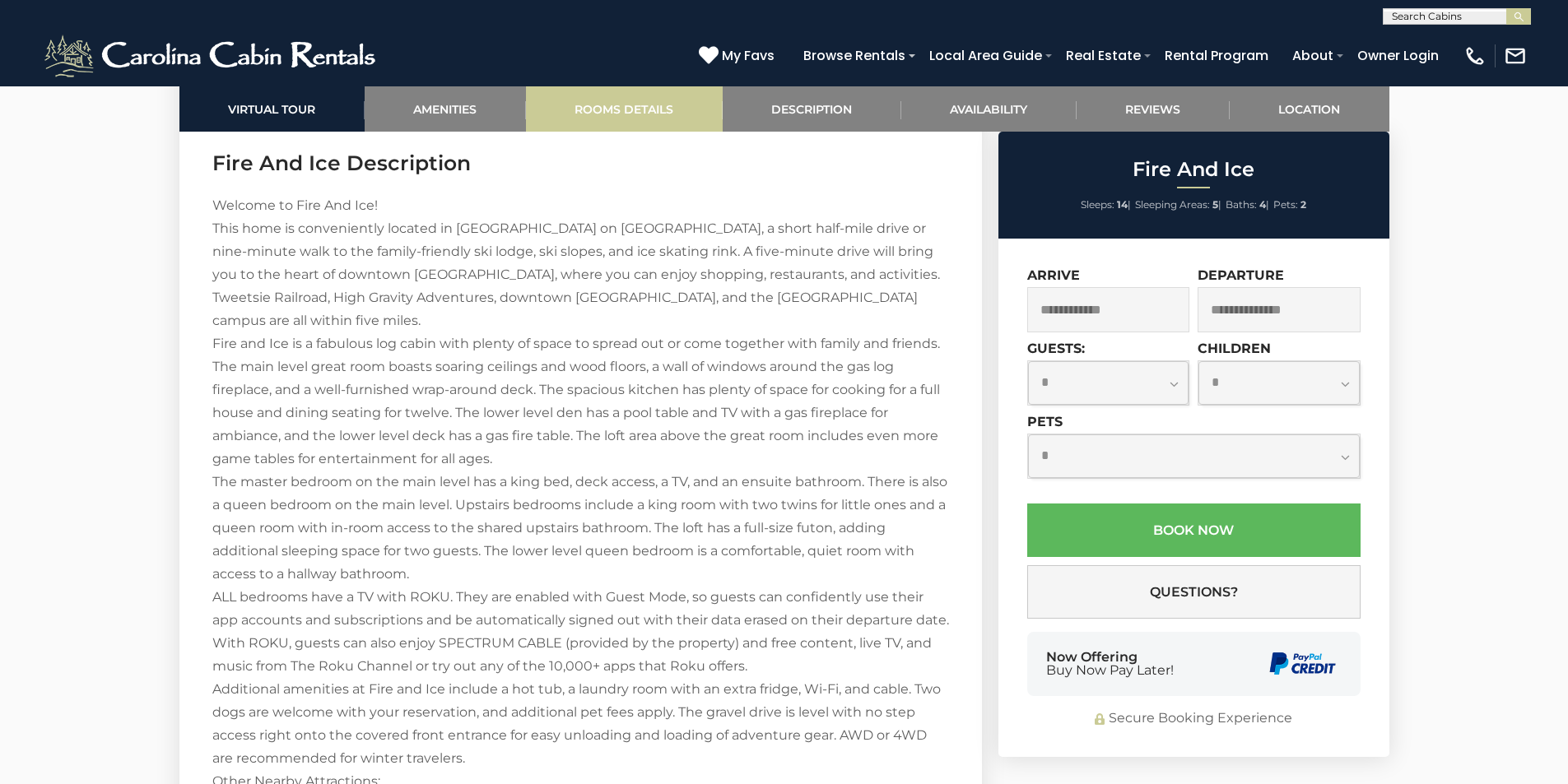
drag, startPoint x: 605, startPoint y: 80, endPoint x: 598, endPoint y: 92, distance: 13.9
click at [602, 83] on div "(828) 295-6000 My Favs Browse Rentals Local Area Guide Activities & Attractions…" at bounding box center [784, 55] width 1568 height 61
click at [597, 96] on link "Rooms Details" at bounding box center [623, 109] width 196 height 45
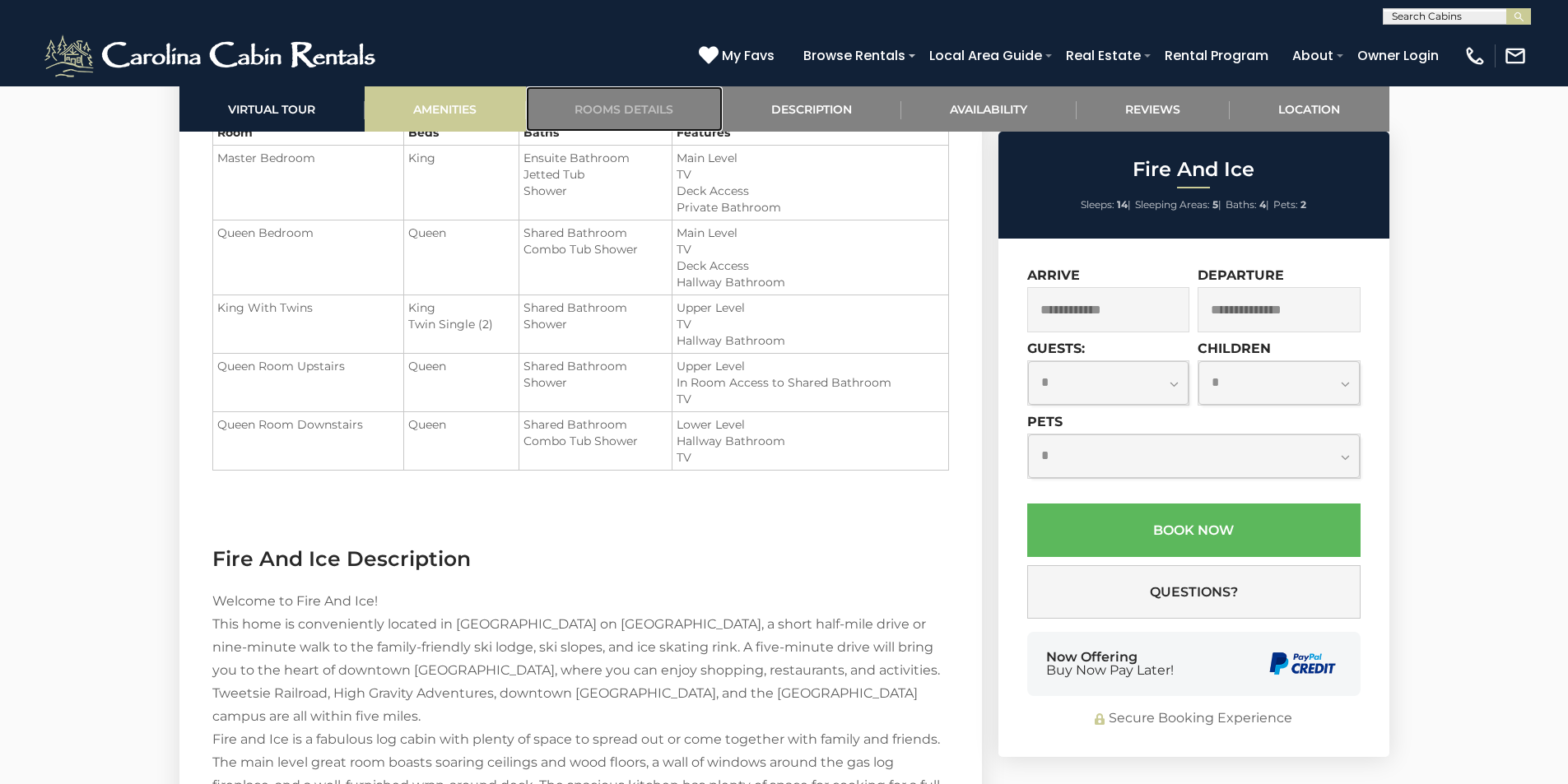
scroll to position [1958, 0]
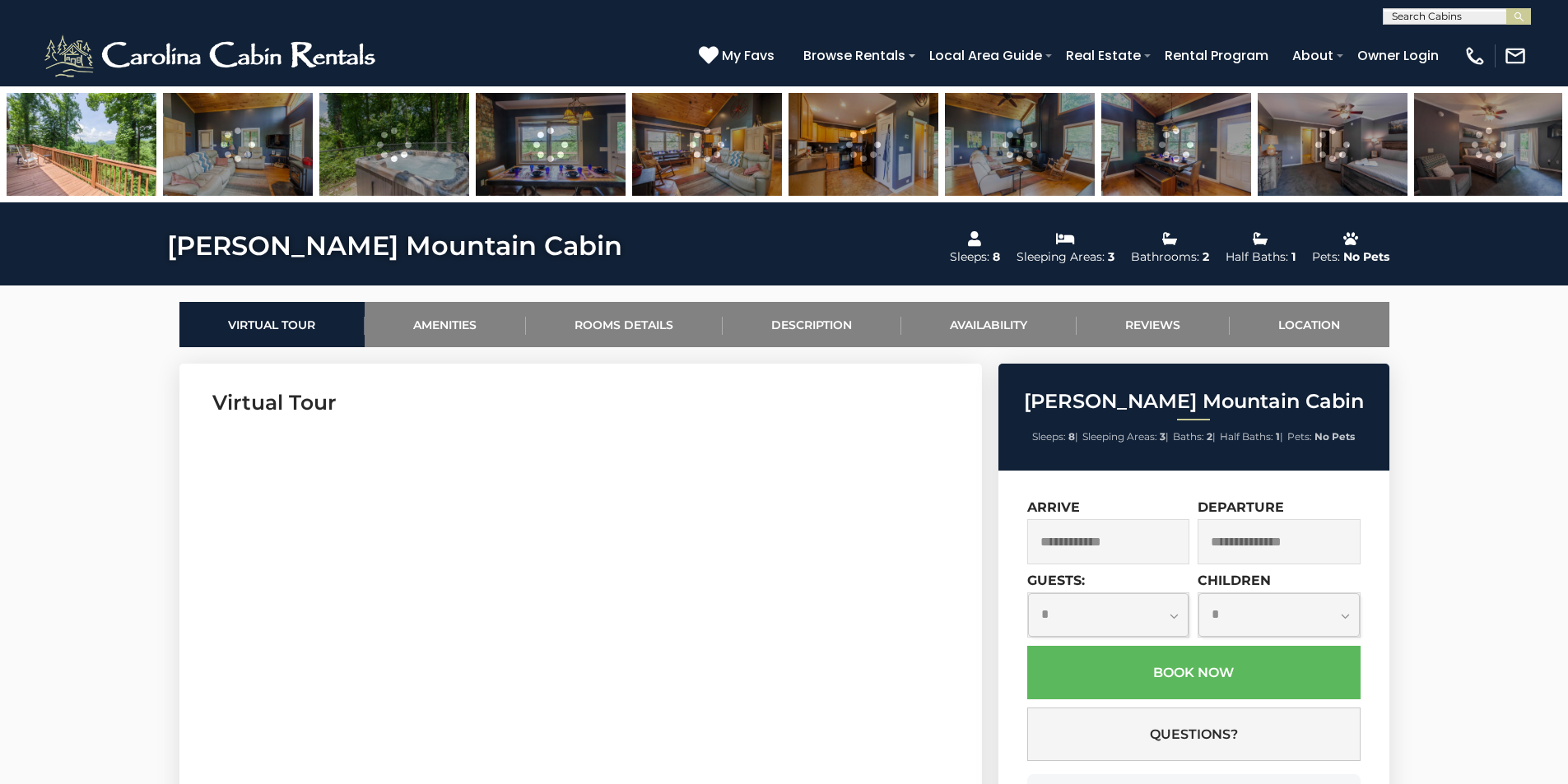
scroll to position [658, 0]
